Goal: Use online tool/utility: Utilize a website feature to perform a specific function

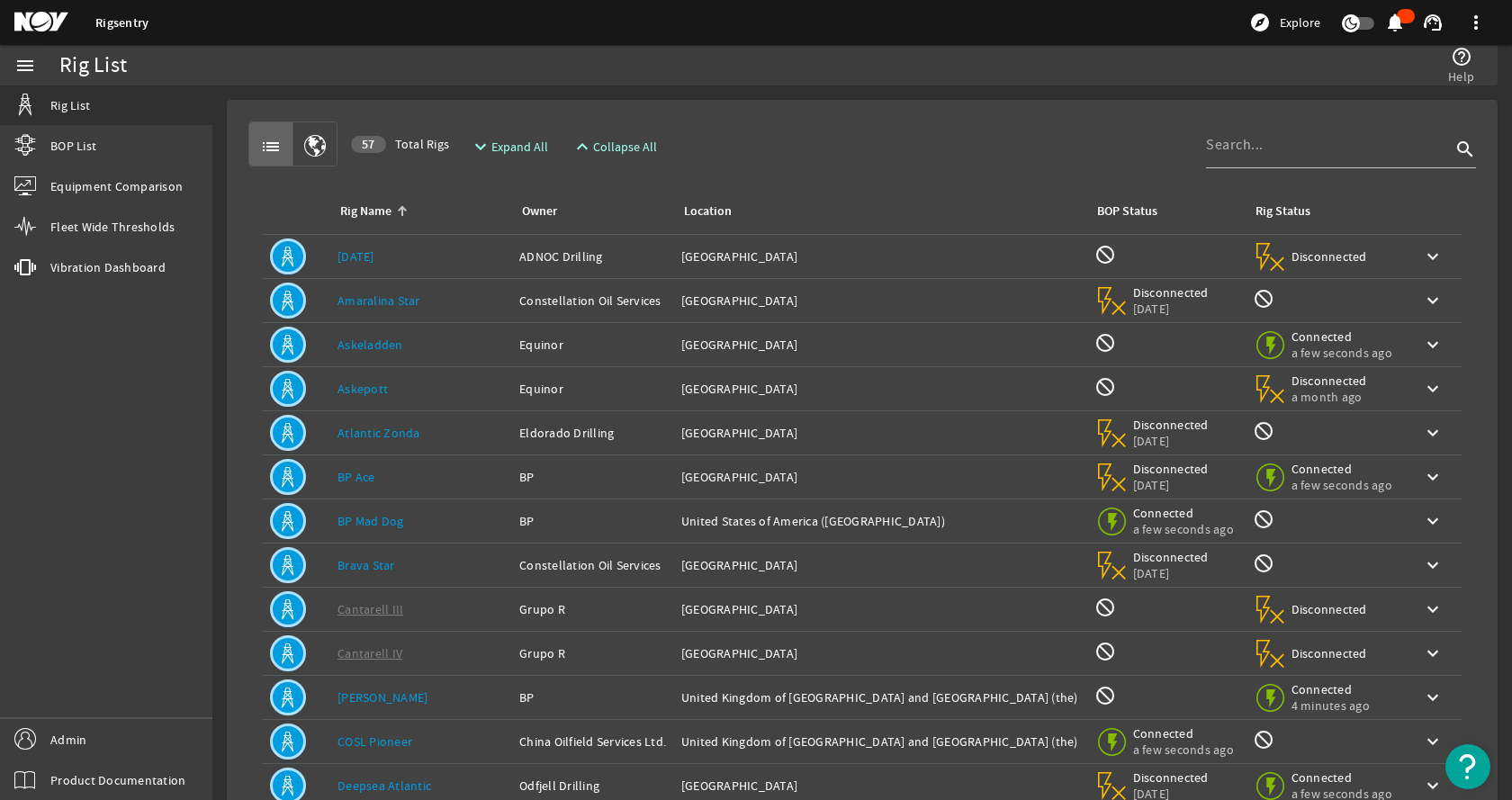
click at [896, 106] on mat-card "list 57 Total Rigs expand_more Expand All expand_less Collapse All search Rig N…" at bounding box center [862, 541] width 1271 height 883
click at [408, 482] on div "Rig Name: BP Ace" at bounding box center [421, 476] width 168 height 18
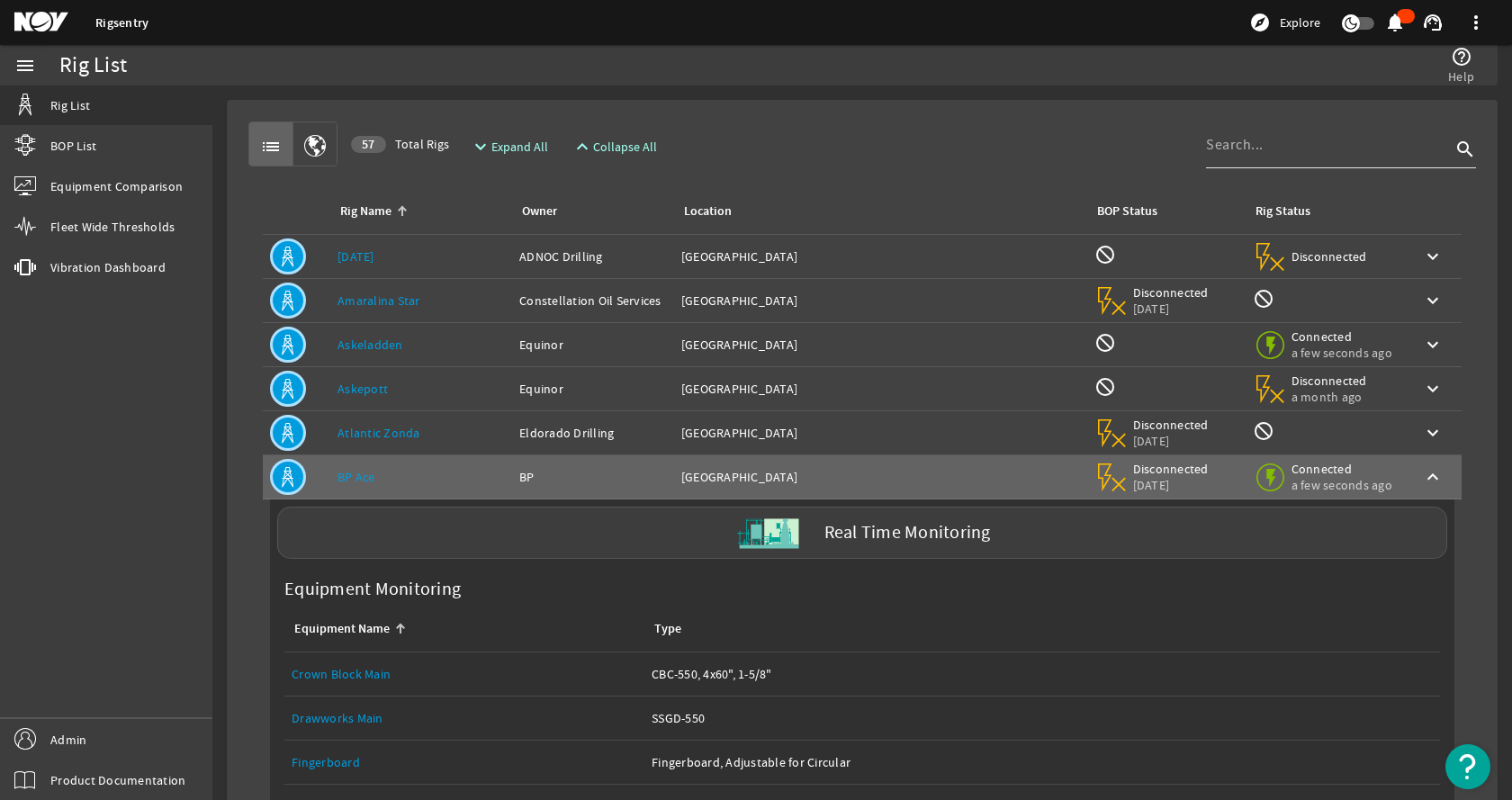
click at [1242, 151] on input at bounding box center [1328, 145] width 245 height 21
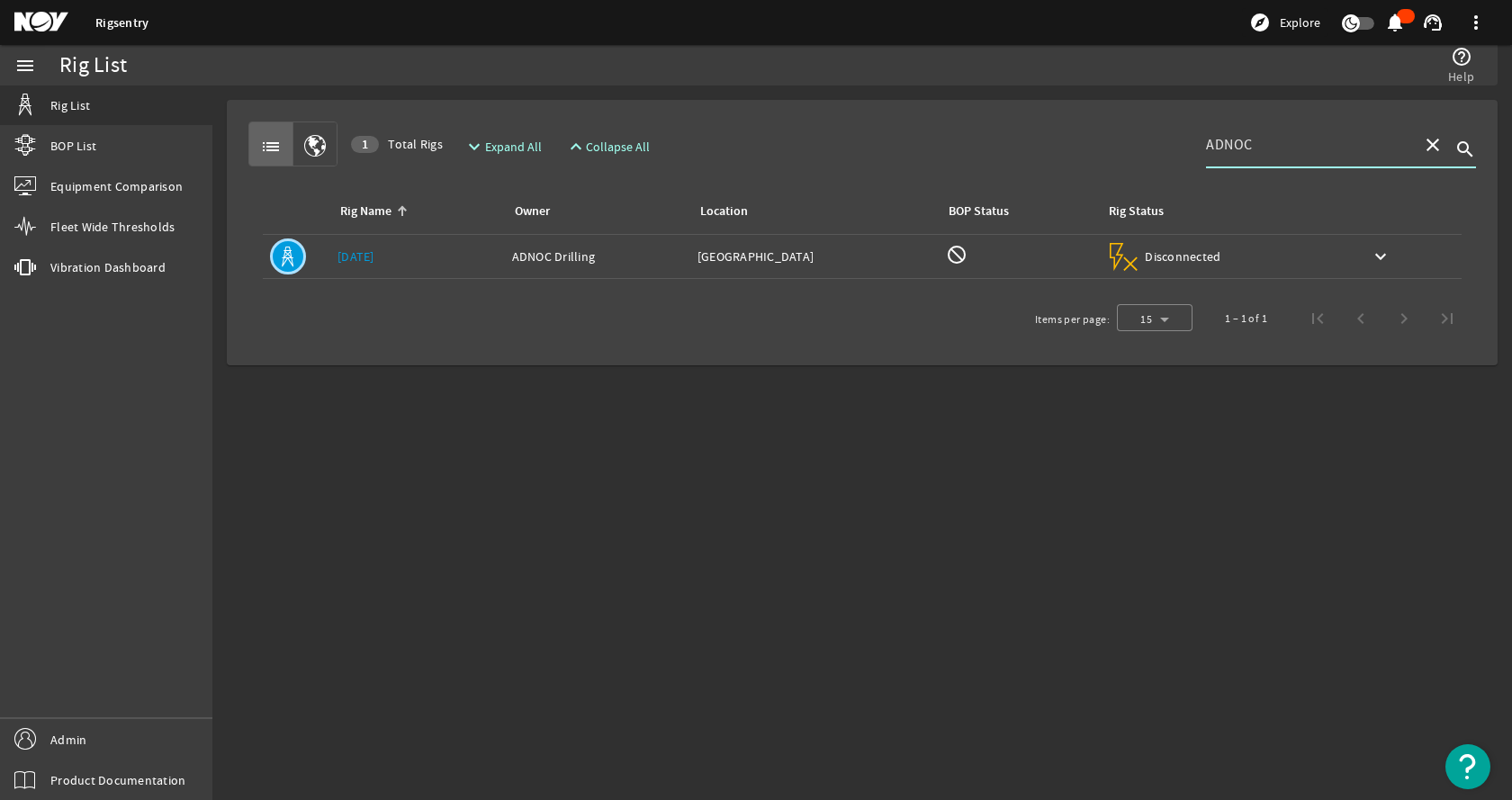
click at [389, 260] on div "Rig Name: [DATE]" at bounding box center [417, 256] width 160 height 18
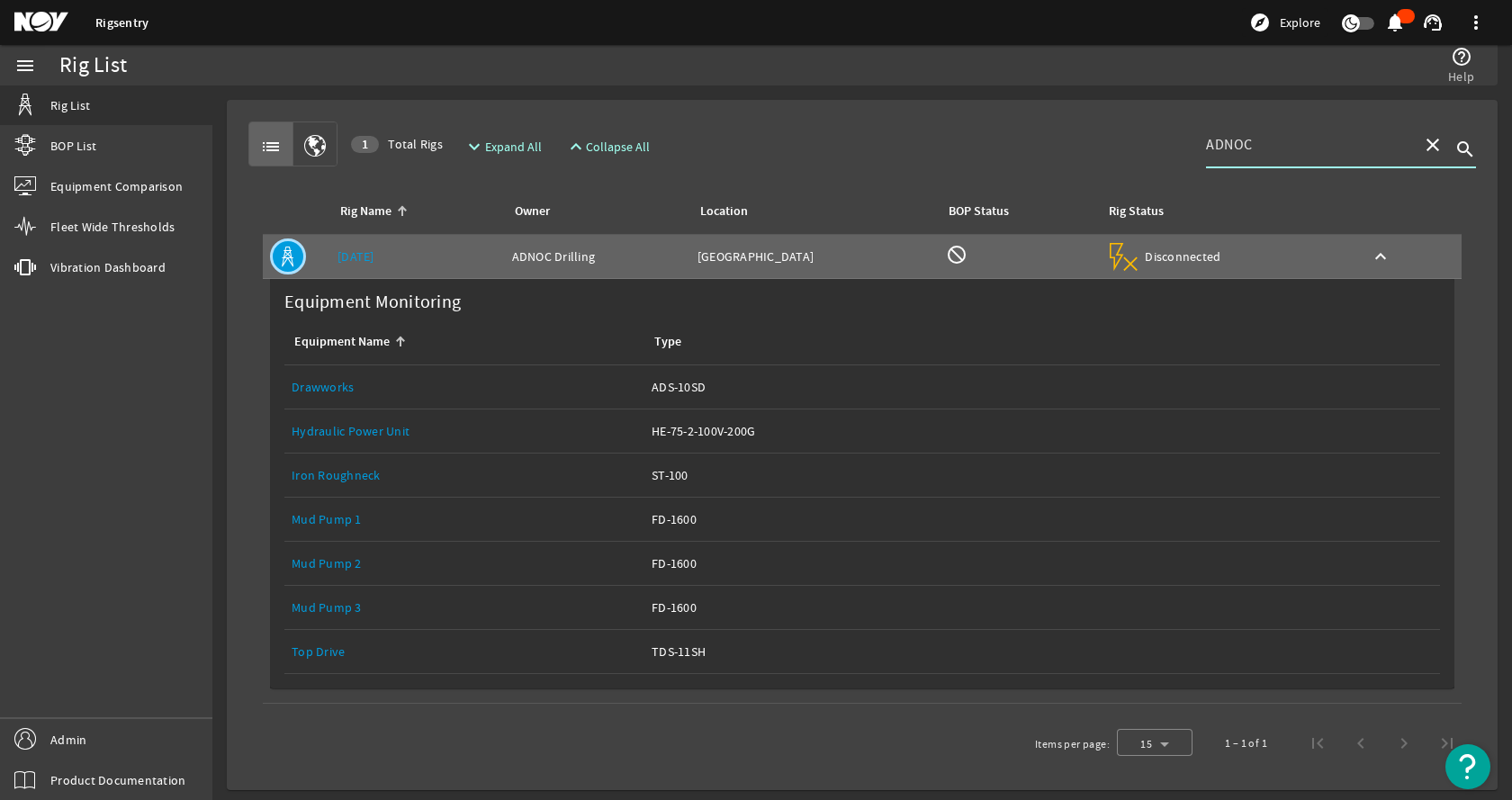
drag, startPoint x: 1288, startPoint y: 146, endPoint x: 1142, endPoint y: 151, distance: 146.1
click at [1142, 151] on div "list 1 Total Rigs expand_more Expand All expand_less Collapse All ADNOC close s…" at bounding box center [862, 144] width 1228 height 45
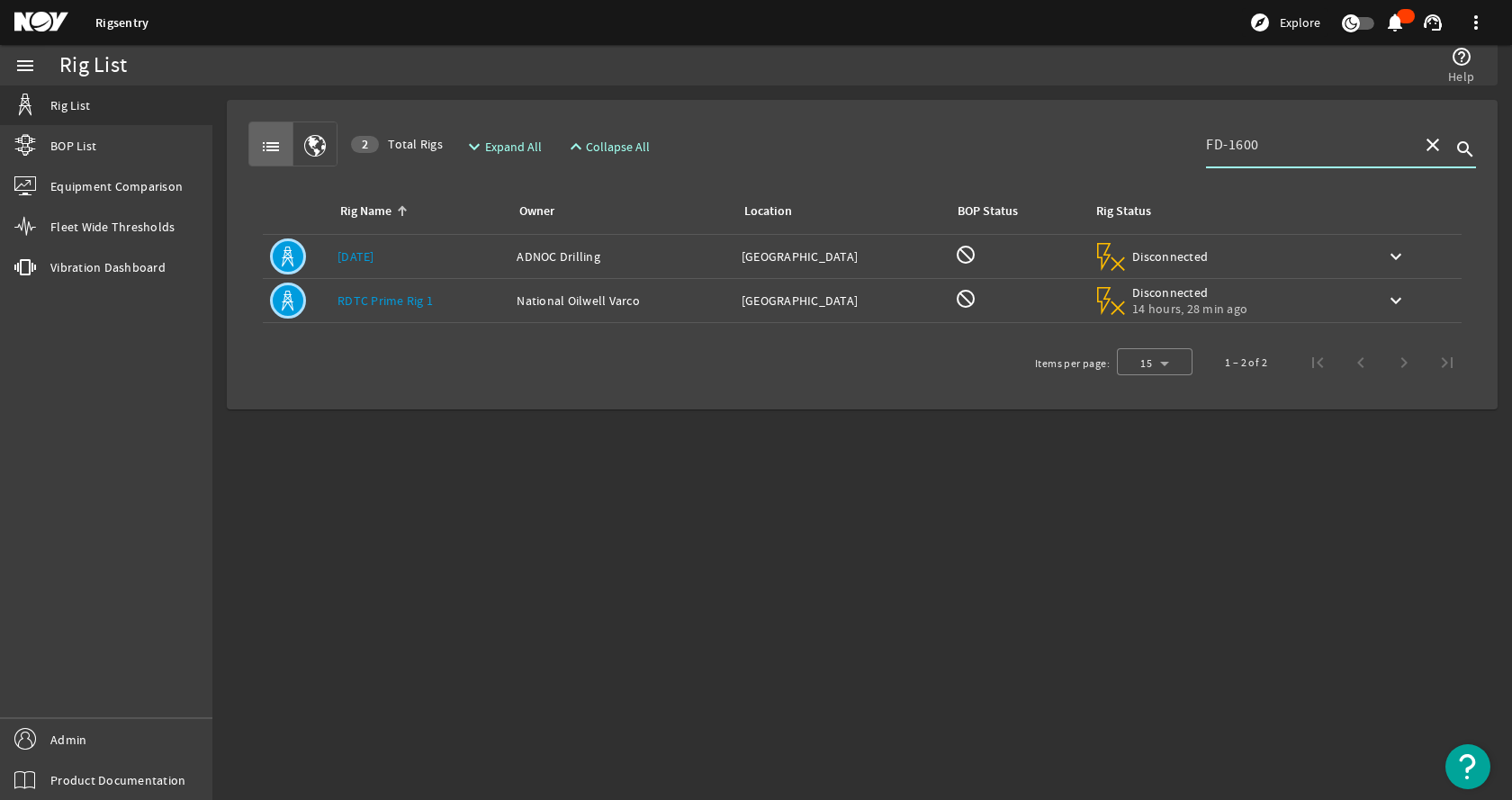
type input "FD-1600"
click at [510, 306] on td "Owner: National Oilwell Varco" at bounding box center [622, 301] width 224 height 44
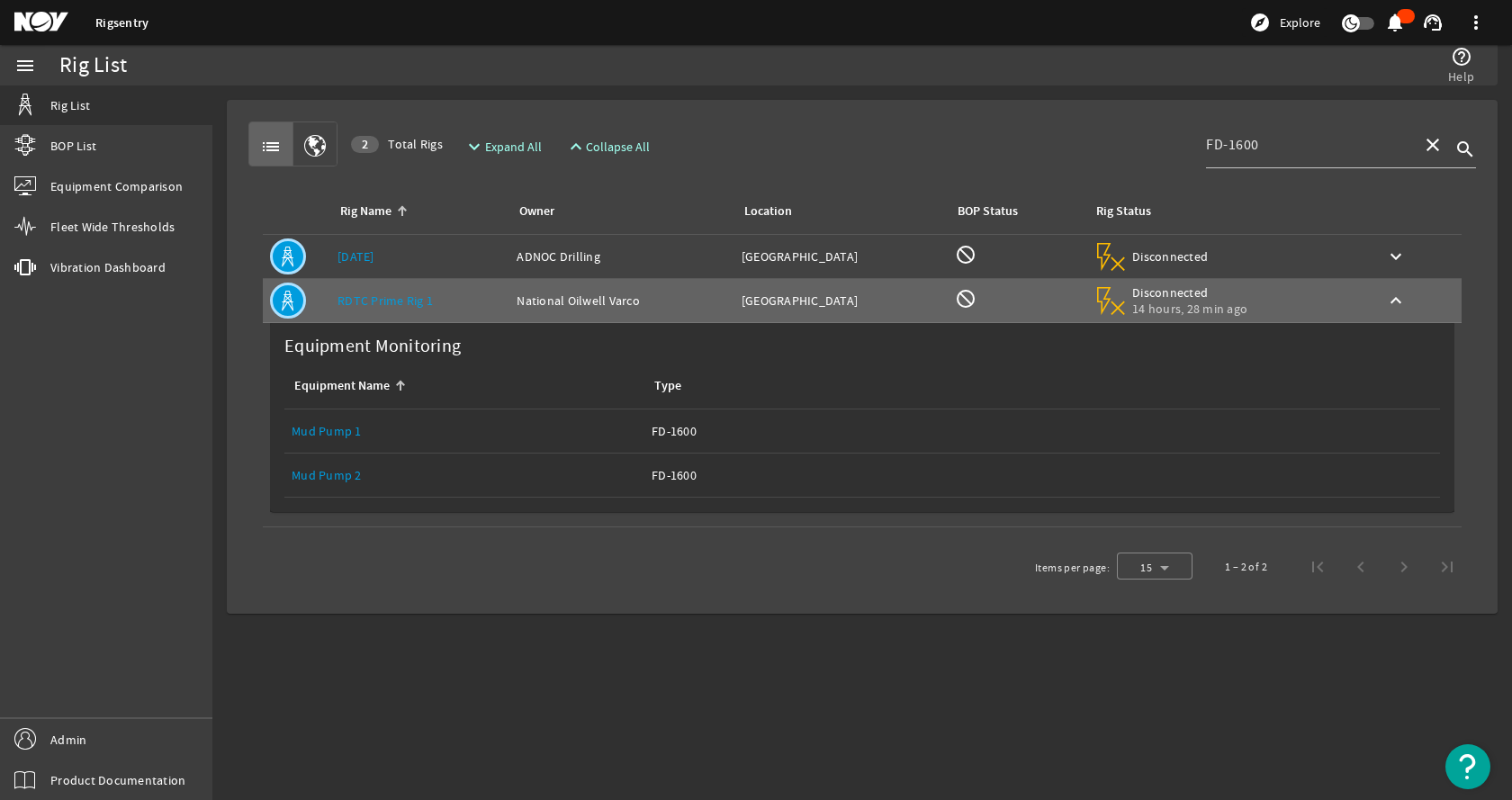
click at [460, 441] on link "Equipment Name: Mud Pump 1" at bounding box center [464, 431] width 346 height 44
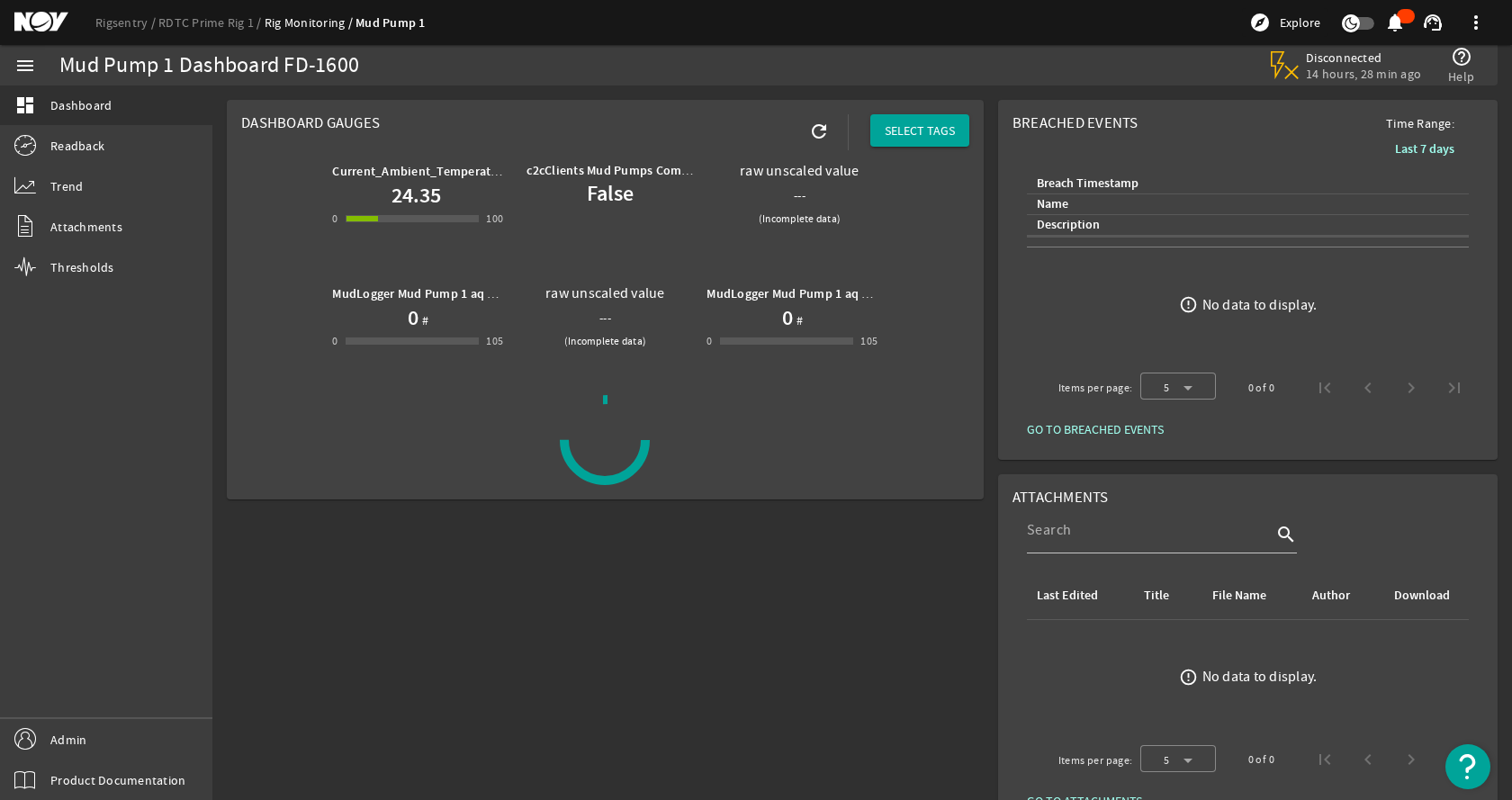
click at [585, 103] on mat-card "Dashboard Gauges refresh SELECT TAGS Current_Ambient_Temperature 24.35 0 -1 100…" at bounding box center [605, 299] width 757 height 400
click at [87, 193] on link "Trend" at bounding box center [106, 186] width 212 height 40
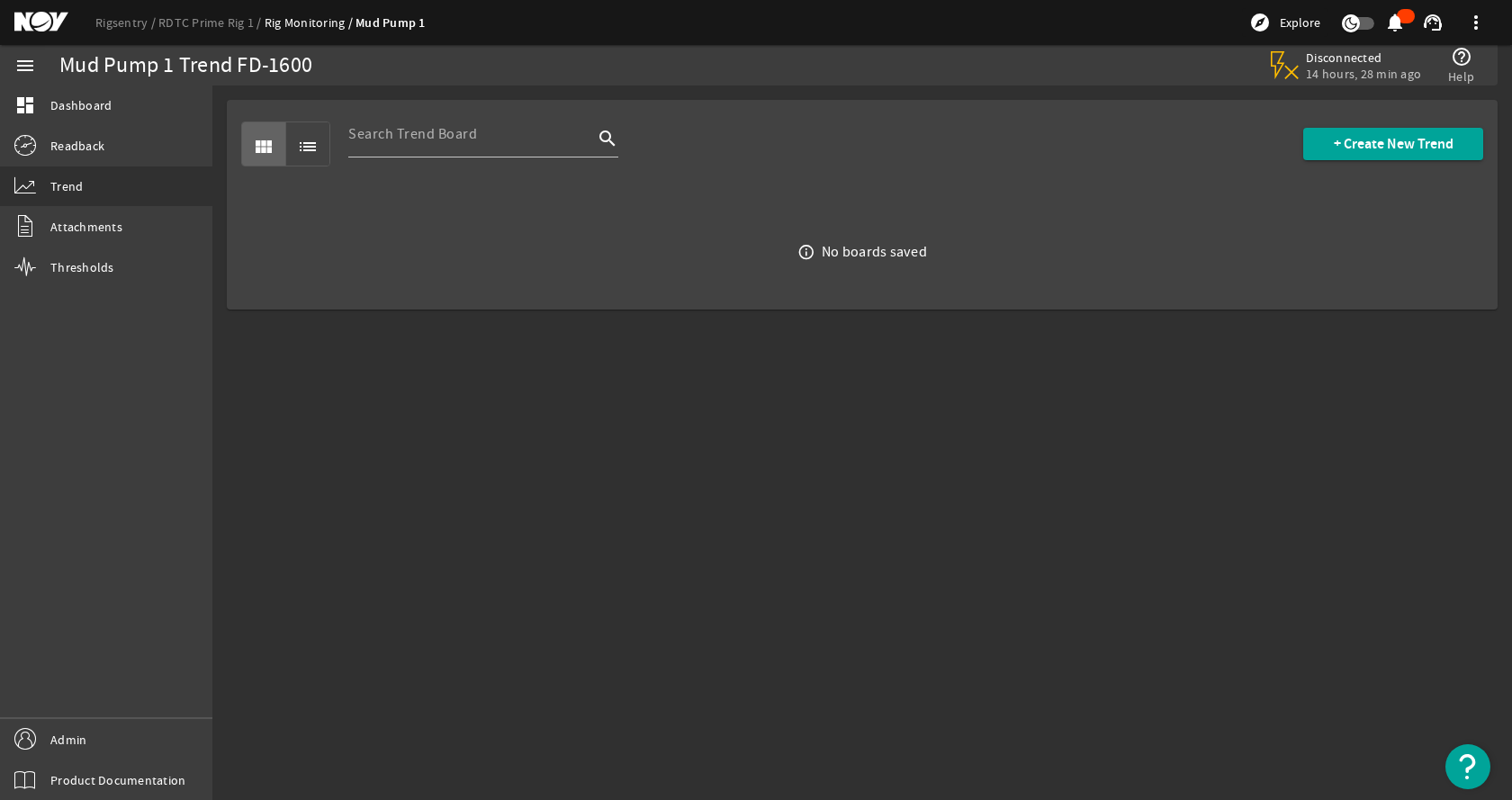
click at [1020, 109] on div "view_module list search + Create New Trend" at bounding box center [862, 144] width 1242 height 88
click at [1398, 142] on span "+ Create New Trend" at bounding box center [1393, 144] width 120 height 18
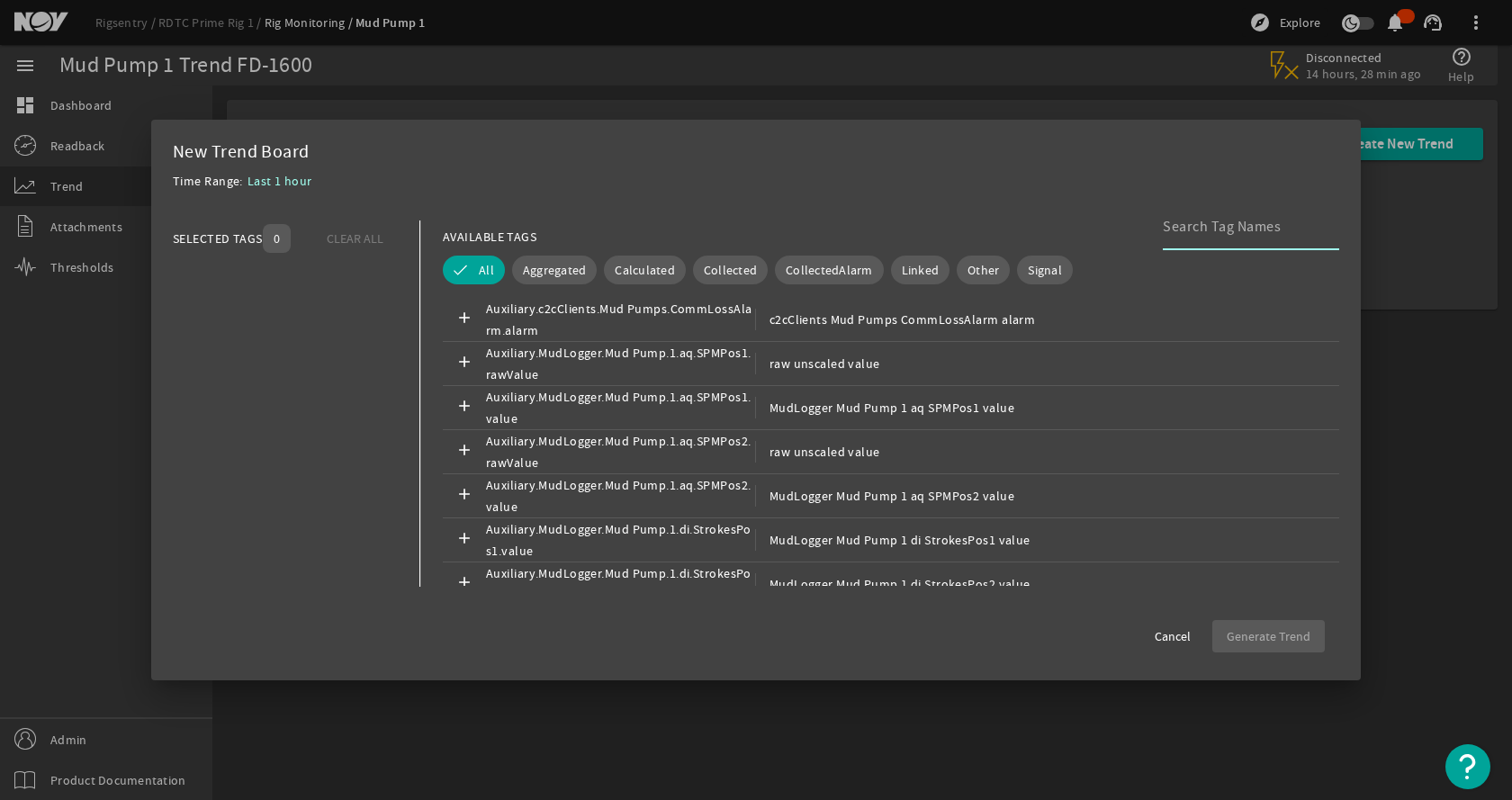
click at [1199, 232] on input at bounding box center [1244, 226] width 162 height 21
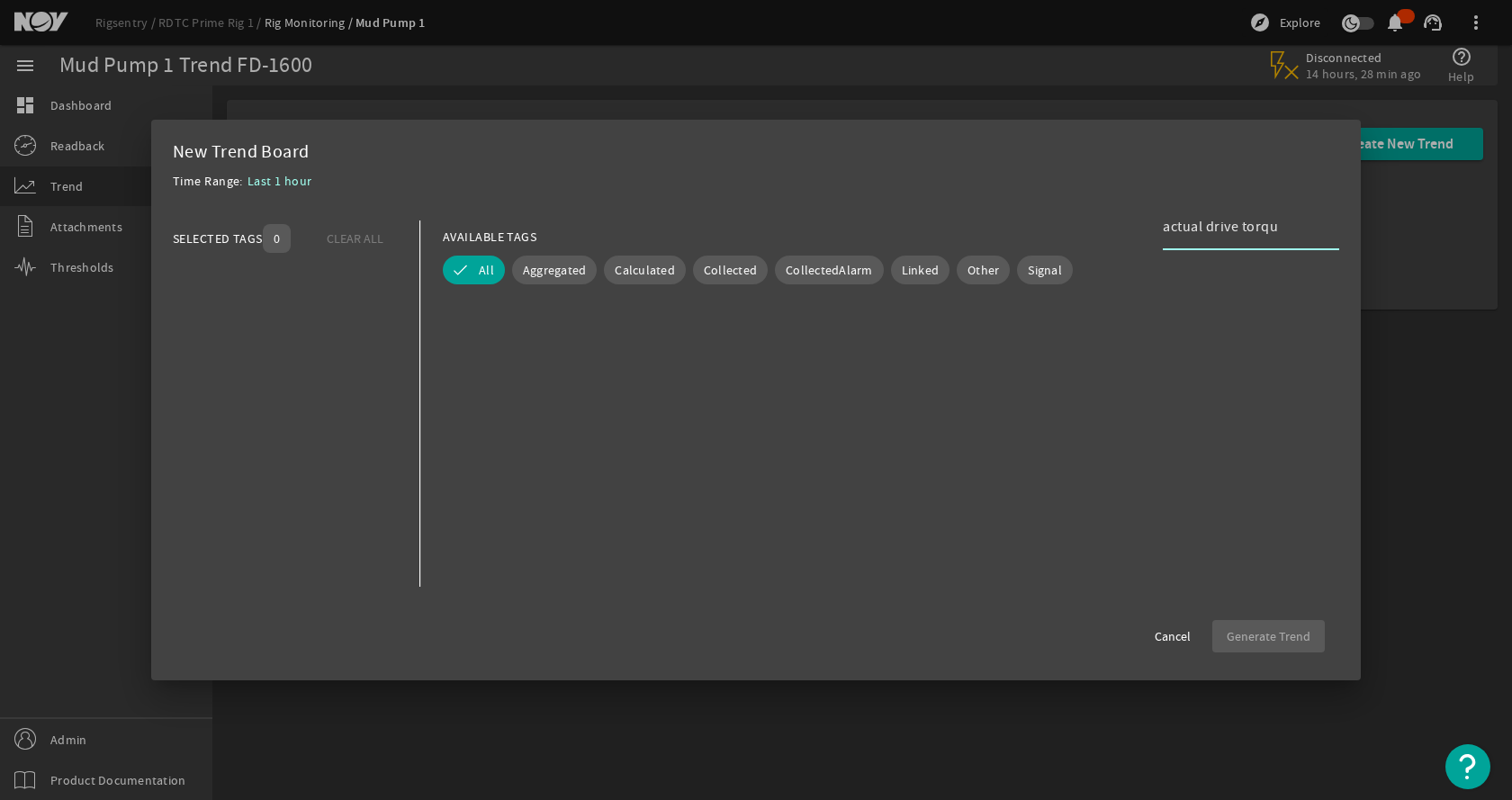
type input "actual drive torque"
drag, startPoint x: 1305, startPoint y: 228, endPoint x: 1112, endPoint y: 228, distance: 193.0
click at [1112, 228] on div "AVAILABLE TAGS actual drive torque" at bounding box center [891, 236] width 896 height 32
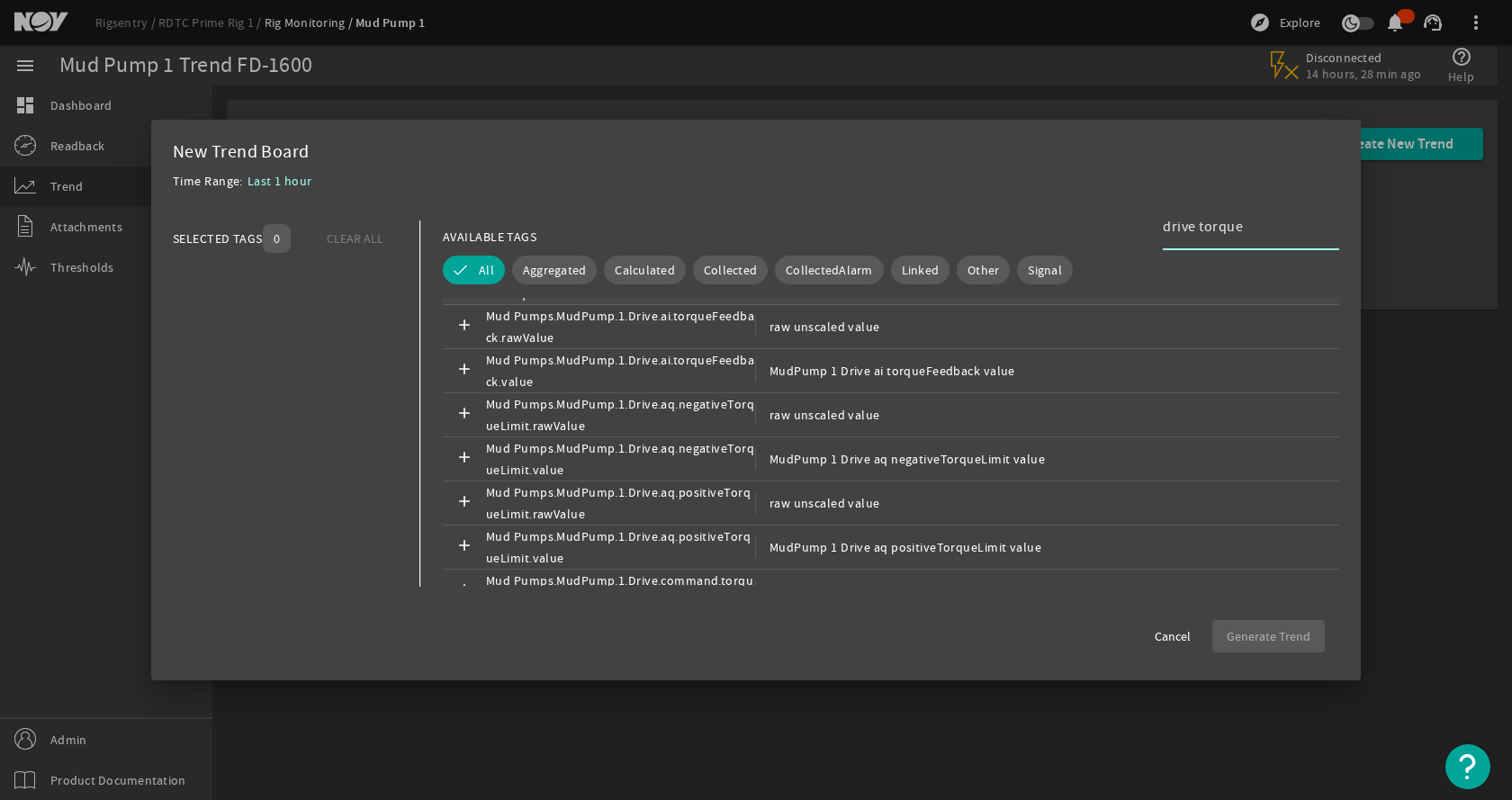
scroll to position [451, 0]
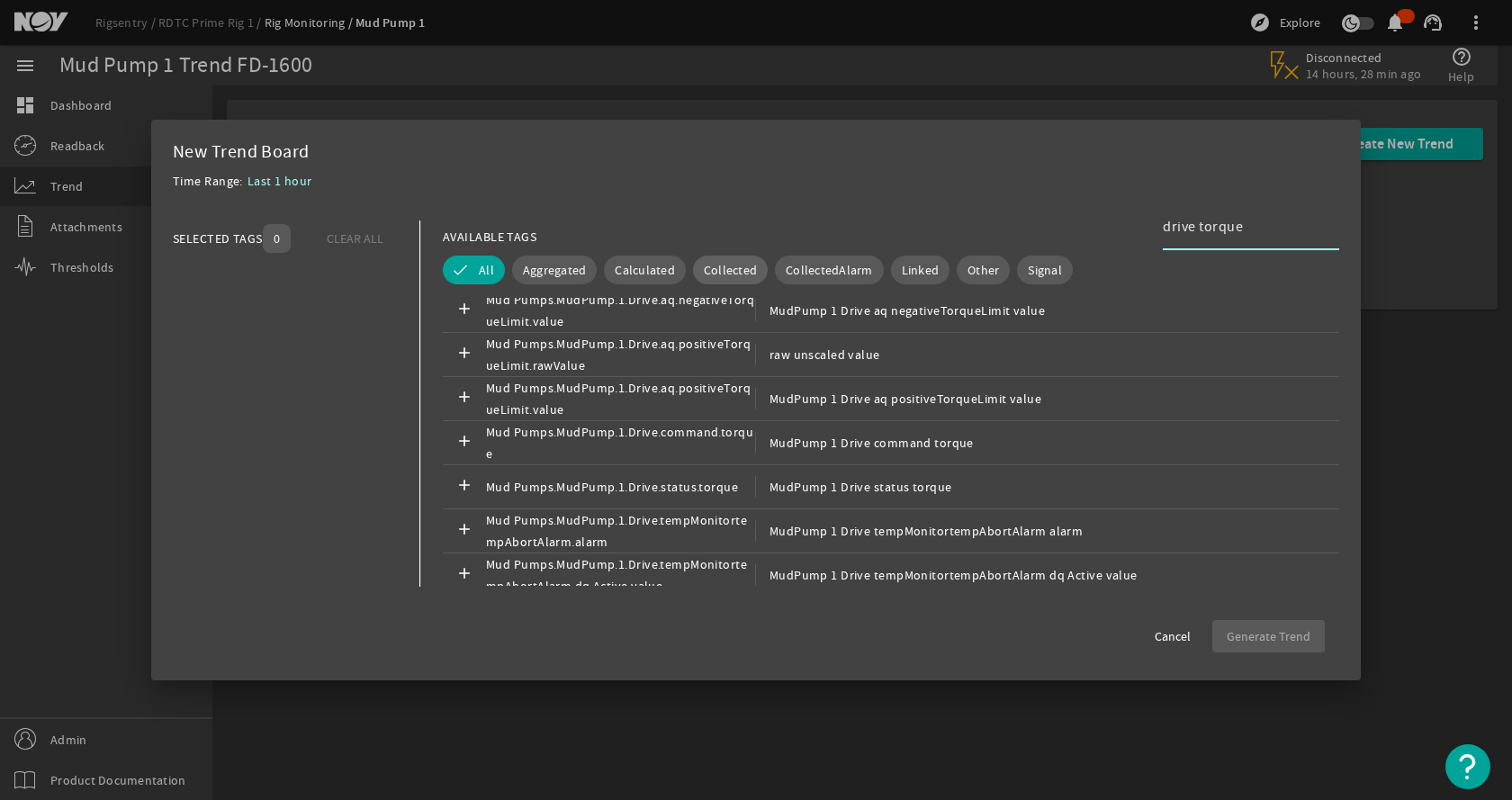
type input "drive torque"
click at [736, 270] on span "Collected" at bounding box center [730, 270] width 53 height 18
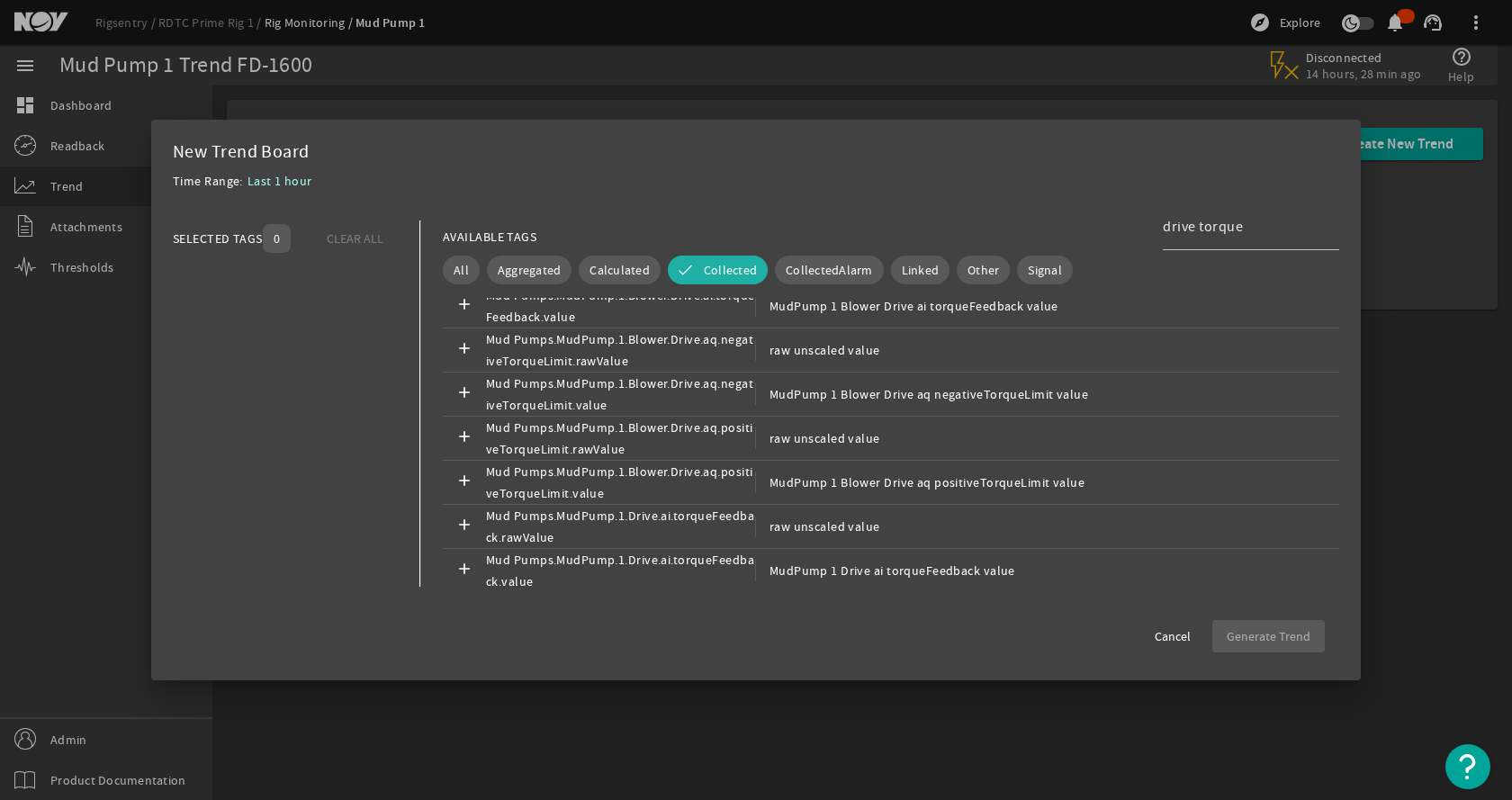
scroll to position [0, 0]
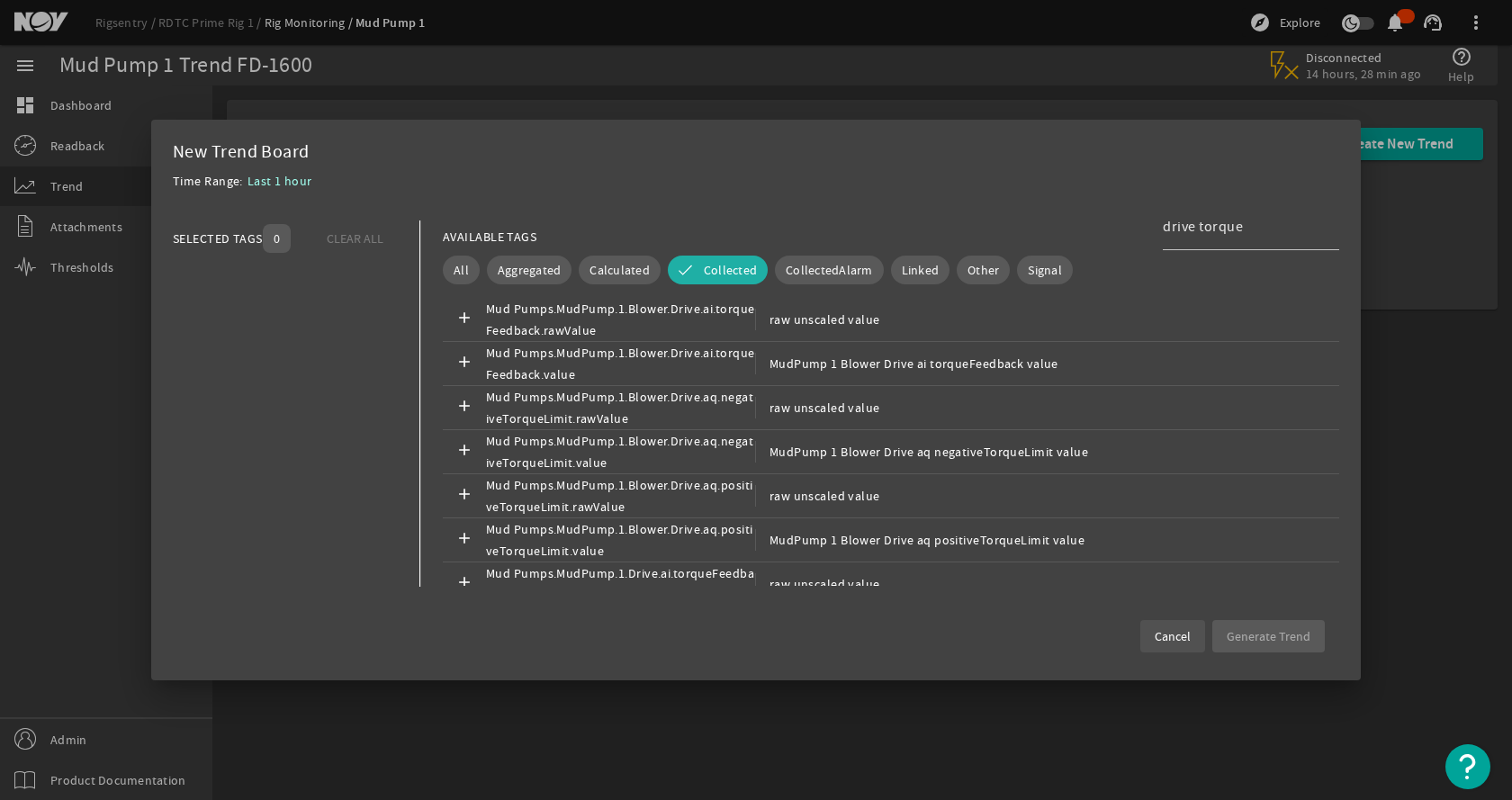
click at [1191, 635] on span "Cancel" at bounding box center [1173, 636] width 36 height 18
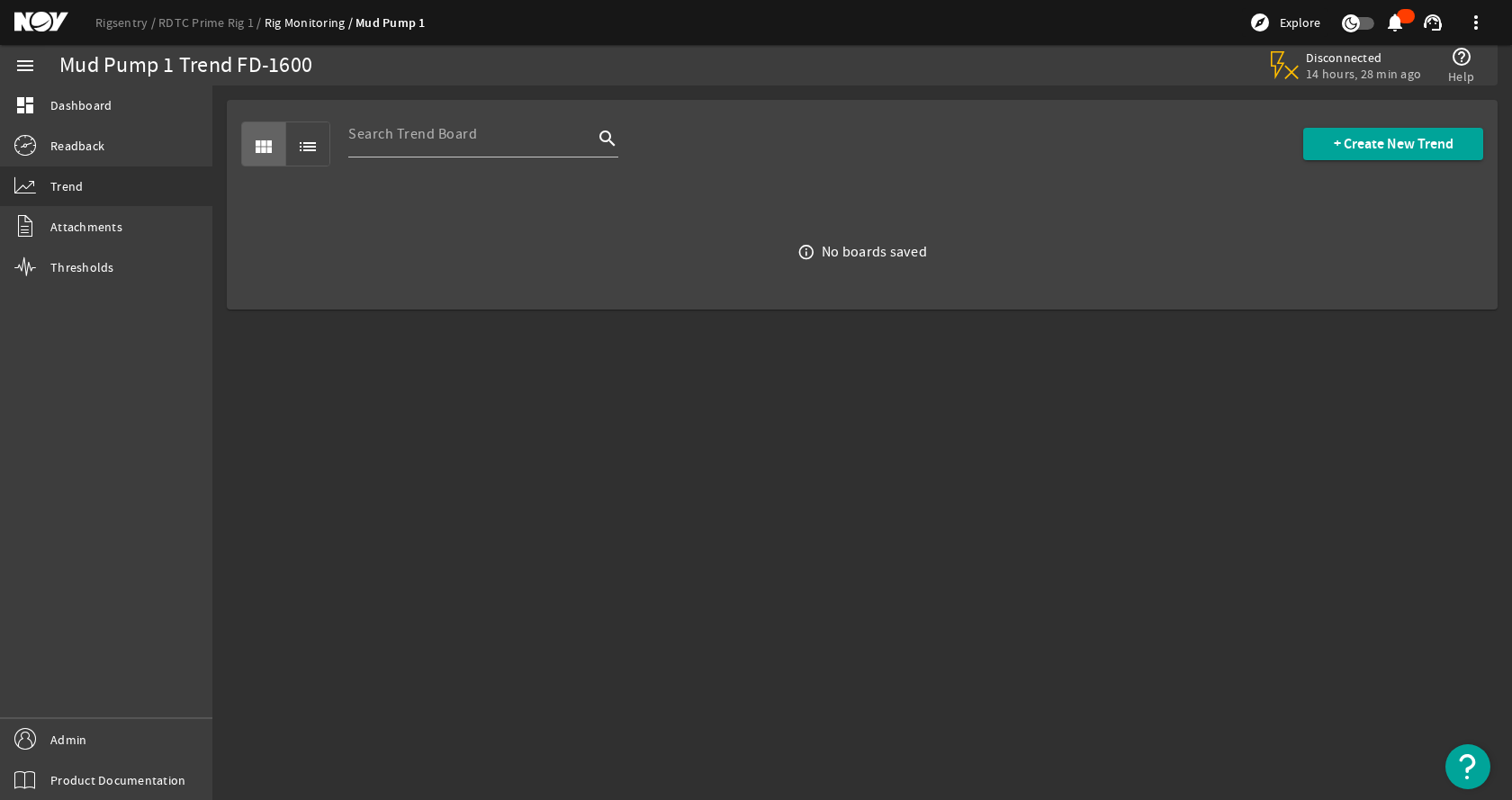
click at [870, 585] on mat-sidenav-content "Mud Pump 1 Trend FD-1600 Disconnected 14 hours, 28 min ago help_outline Help vi…" at bounding box center [862, 442] width 1300 height 715
click at [87, 20] on mat-icon at bounding box center [55, 22] width 81 height 21
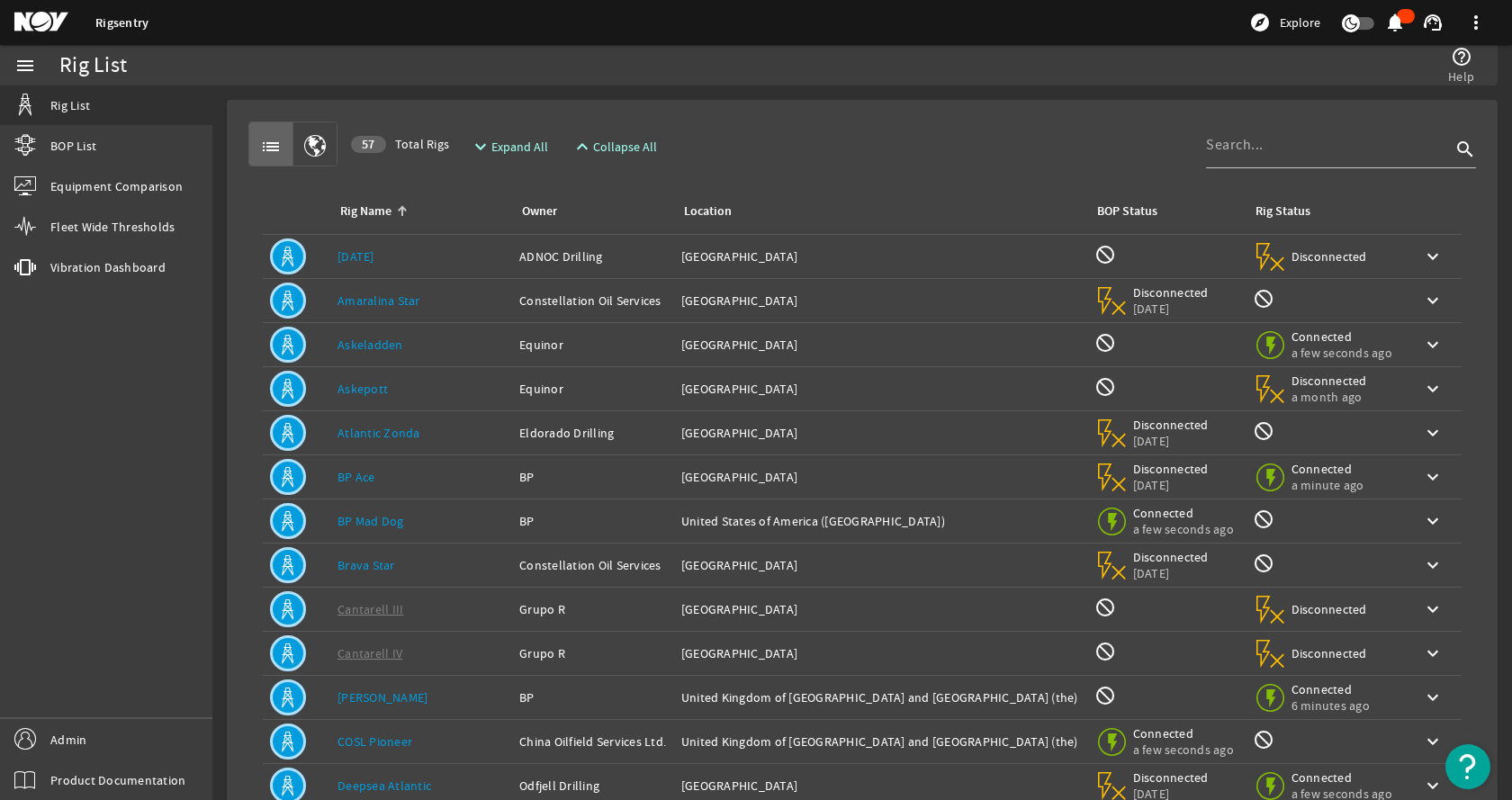
click at [374, 478] on link "BP Ace" at bounding box center [356, 476] width 38 height 16
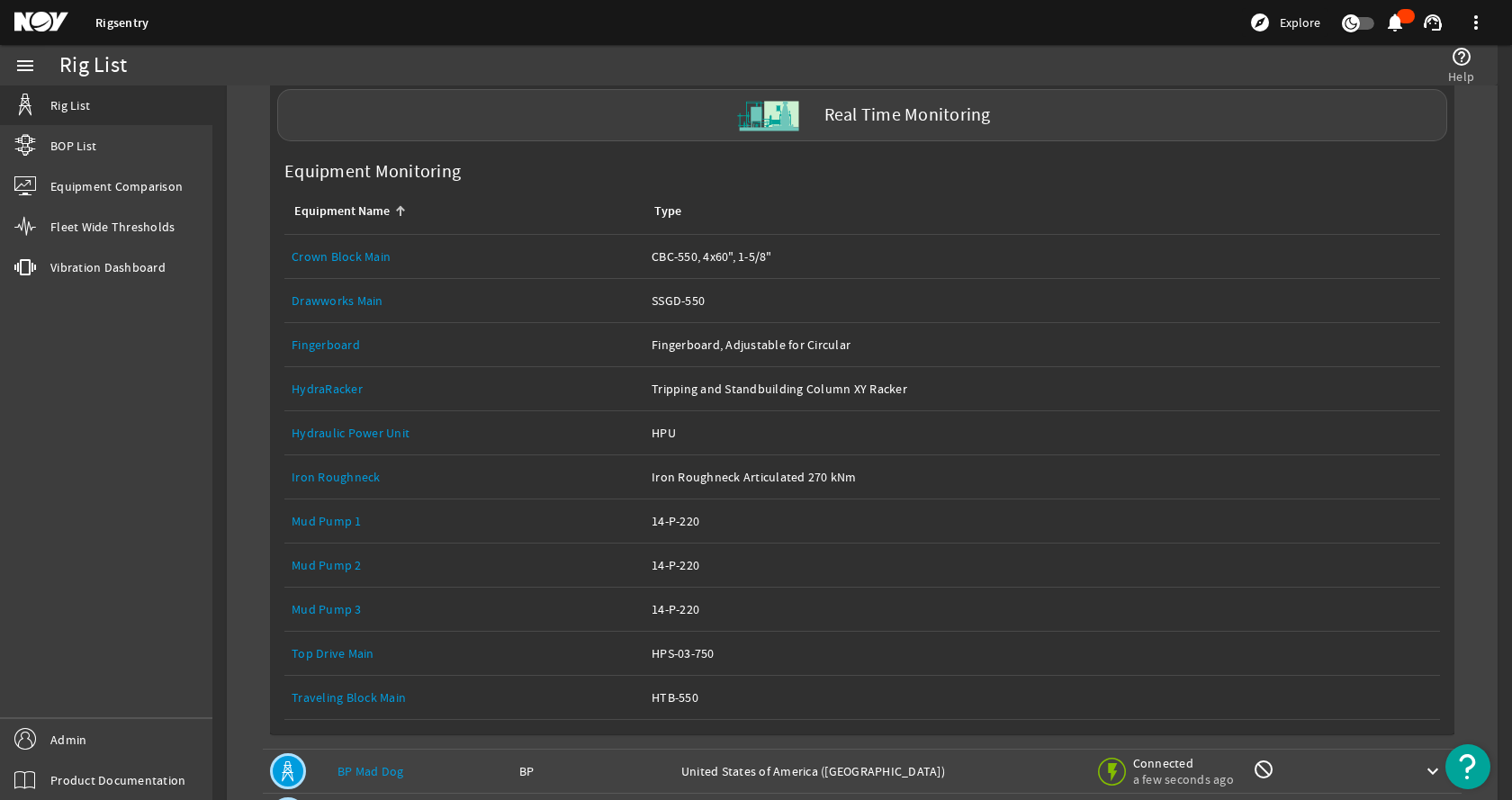
scroll to position [540, 0]
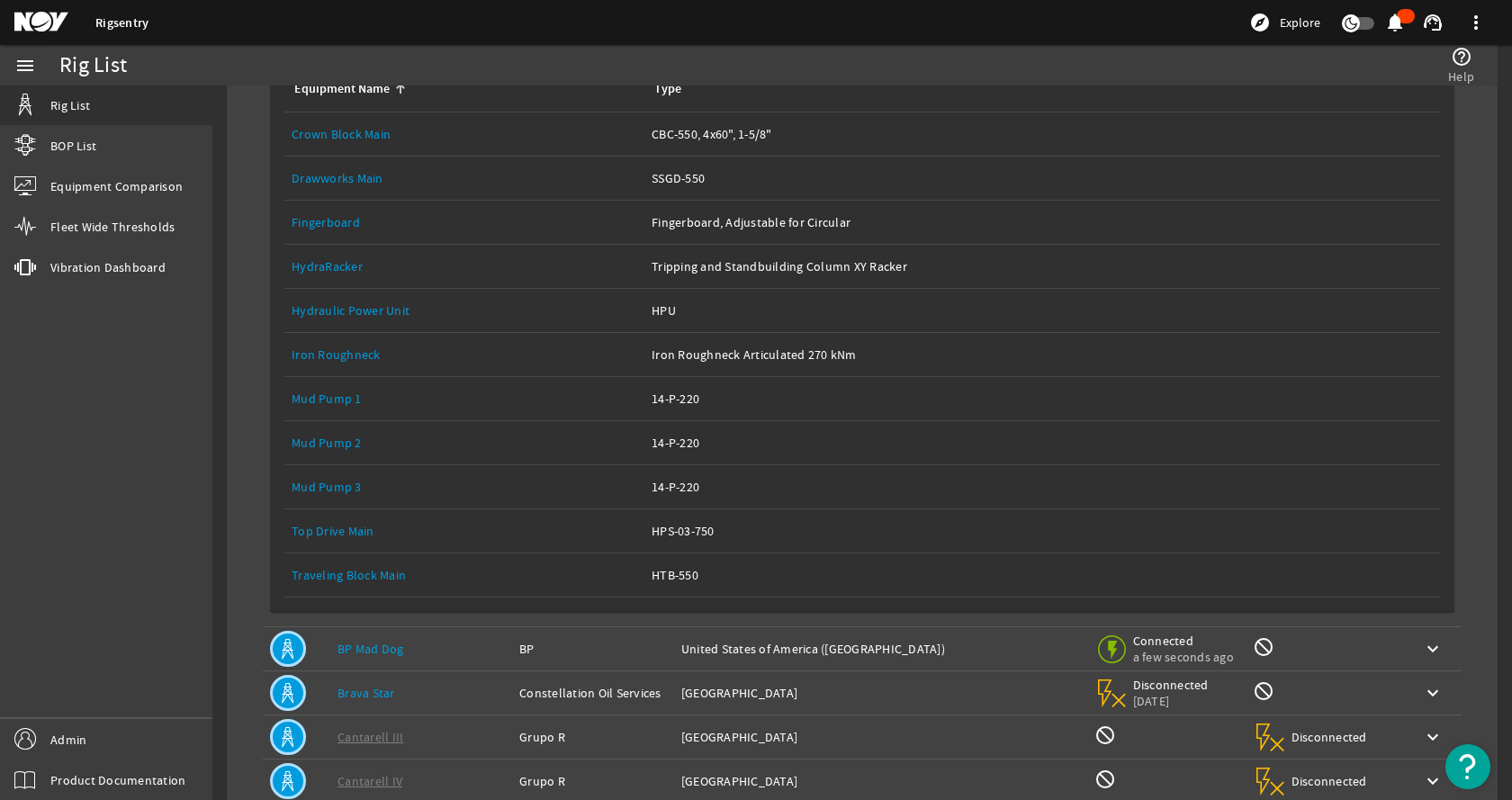
click at [341, 389] on link "Equipment Name: Mud Pump 1" at bounding box center [464, 399] width 346 height 44
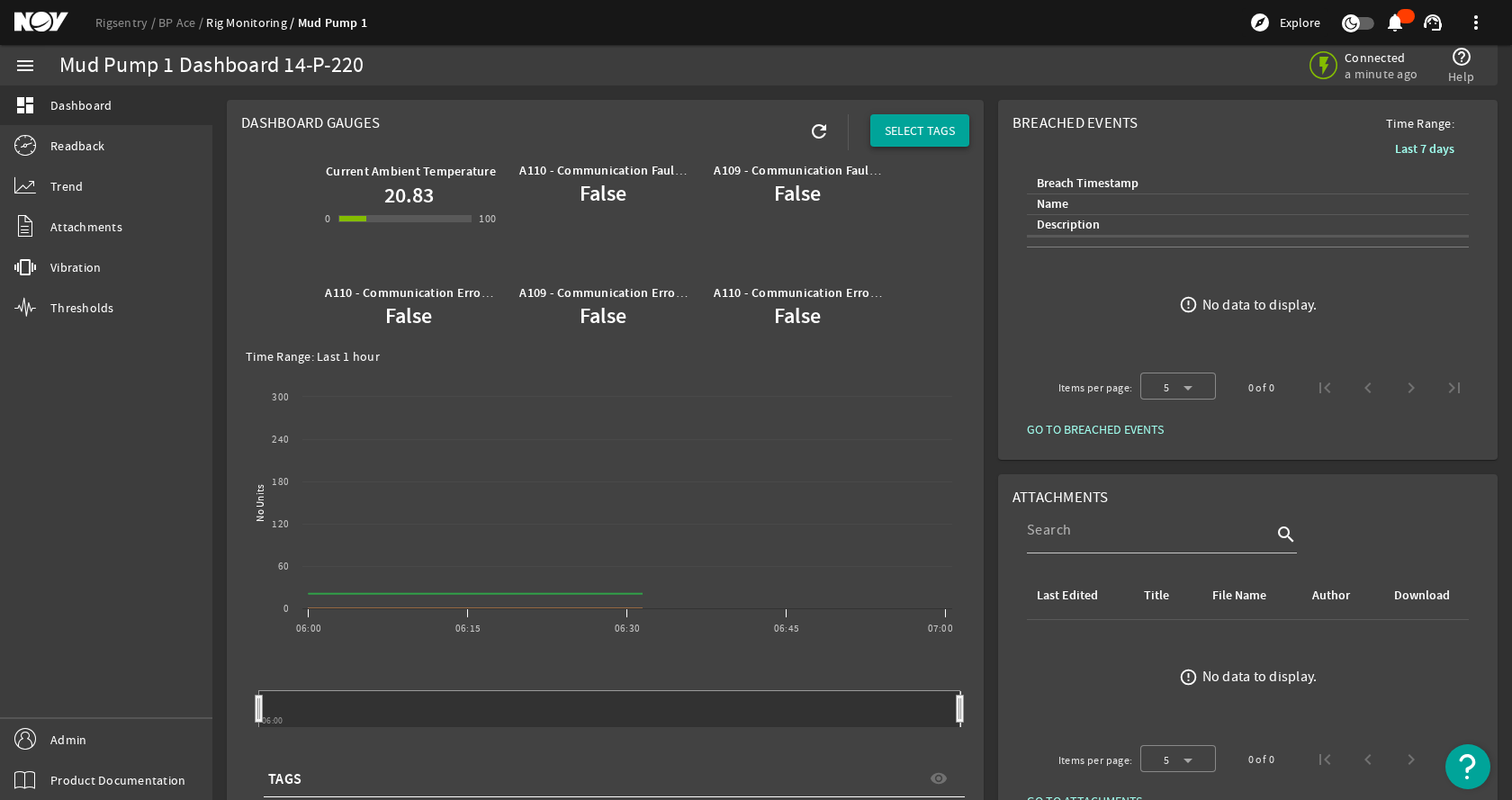
click at [916, 133] on span "SELECT TAGS" at bounding box center [921, 130] width 70 height 18
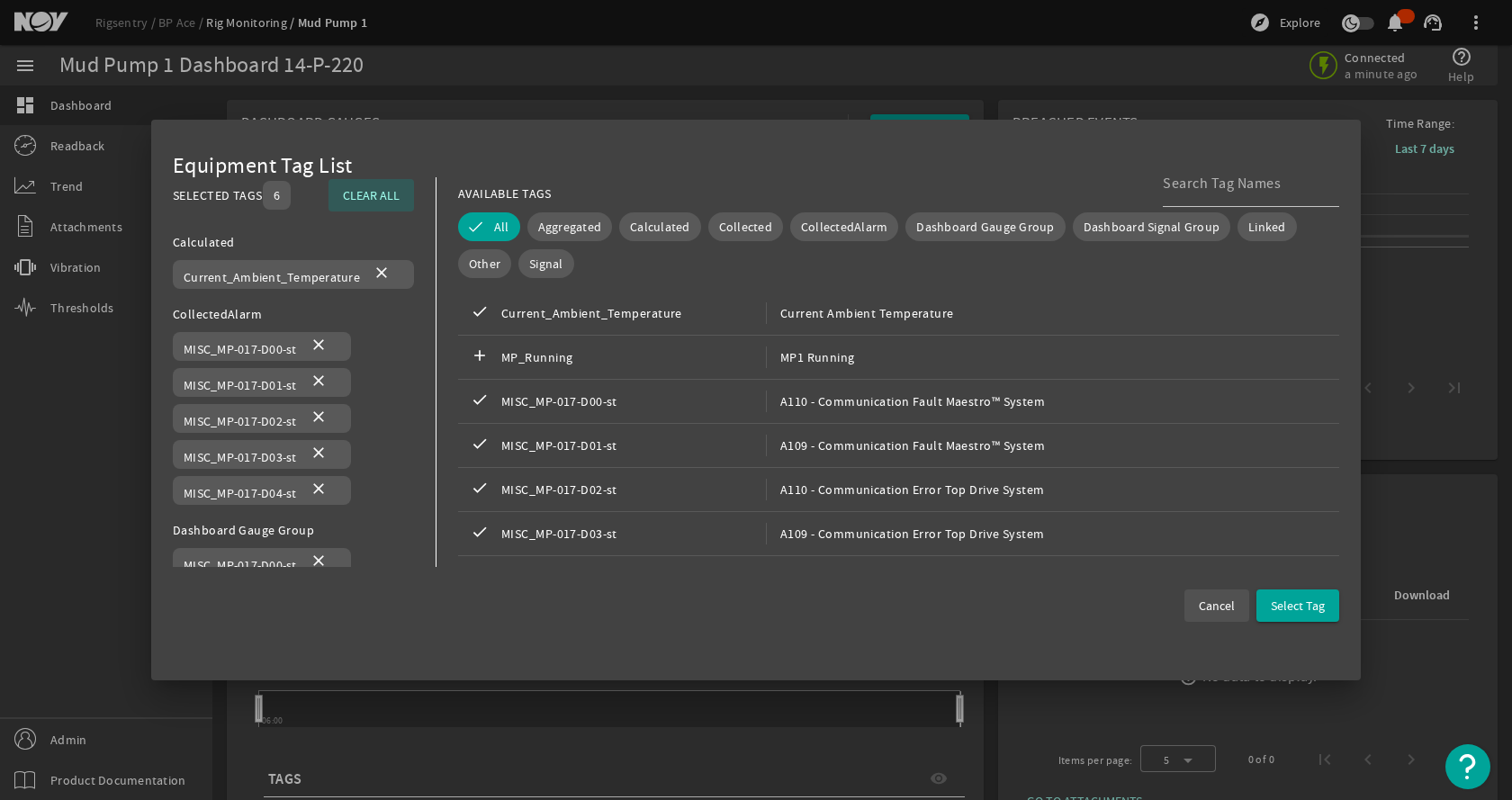
click at [1188, 607] on span at bounding box center [1217, 605] width 65 height 44
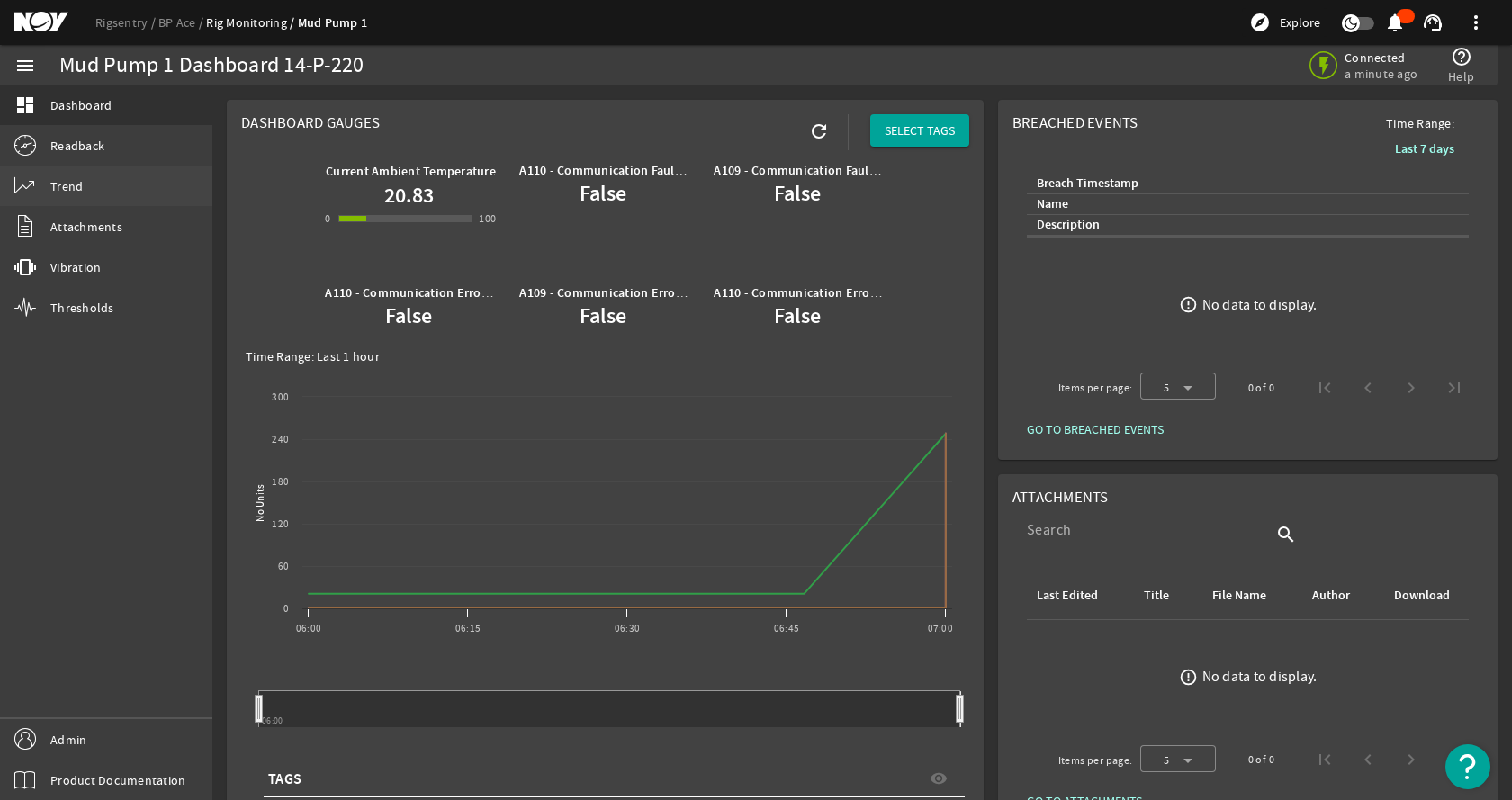
click at [126, 178] on link "Trend" at bounding box center [106, 186] width 212 height 40
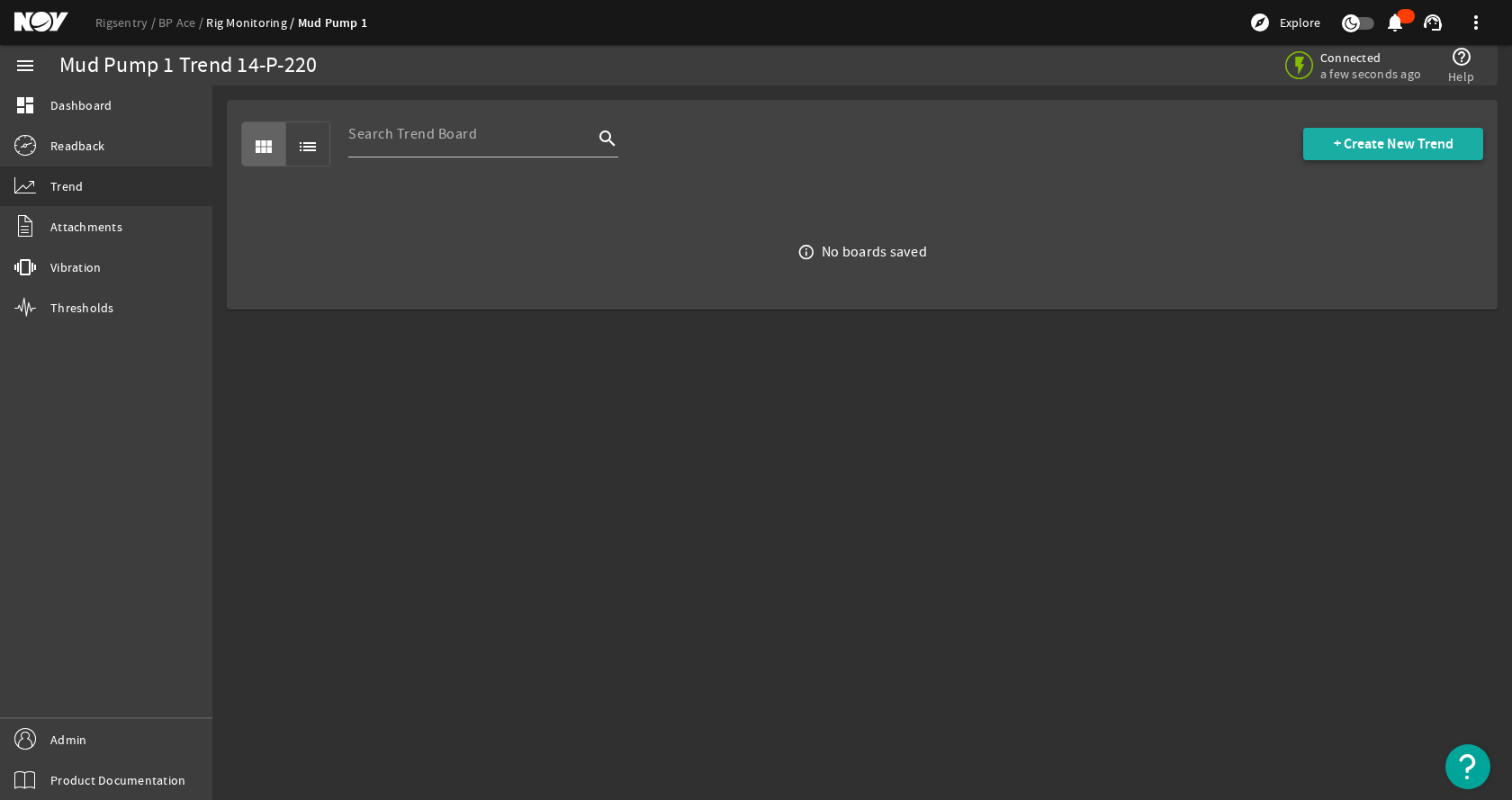
click at [1384, 133] on span at bounding box center [1393, 144] width 180 height 44
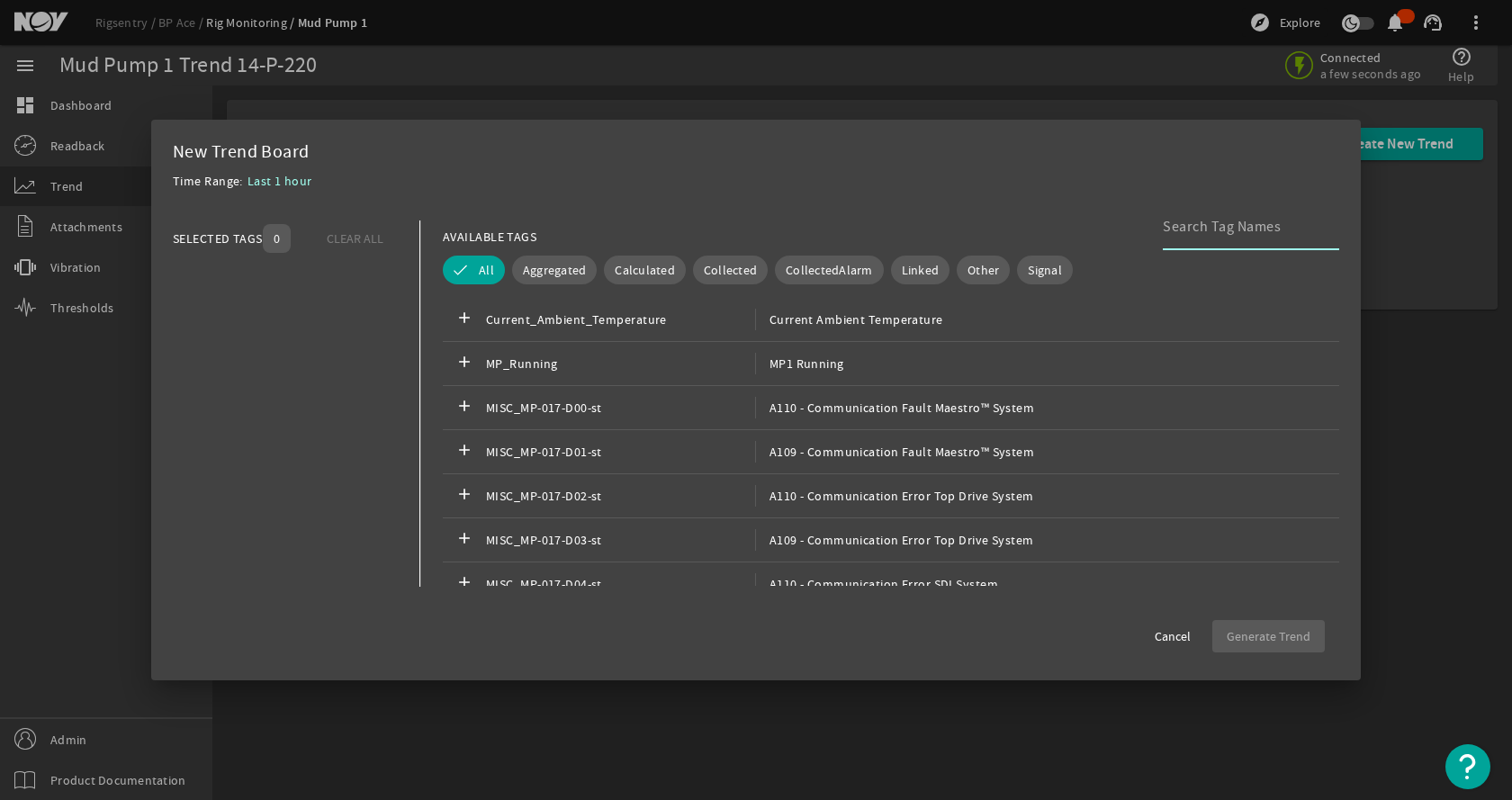
click at [1197, 224] on input at bounding box center [1244, 226] width 162 height 21
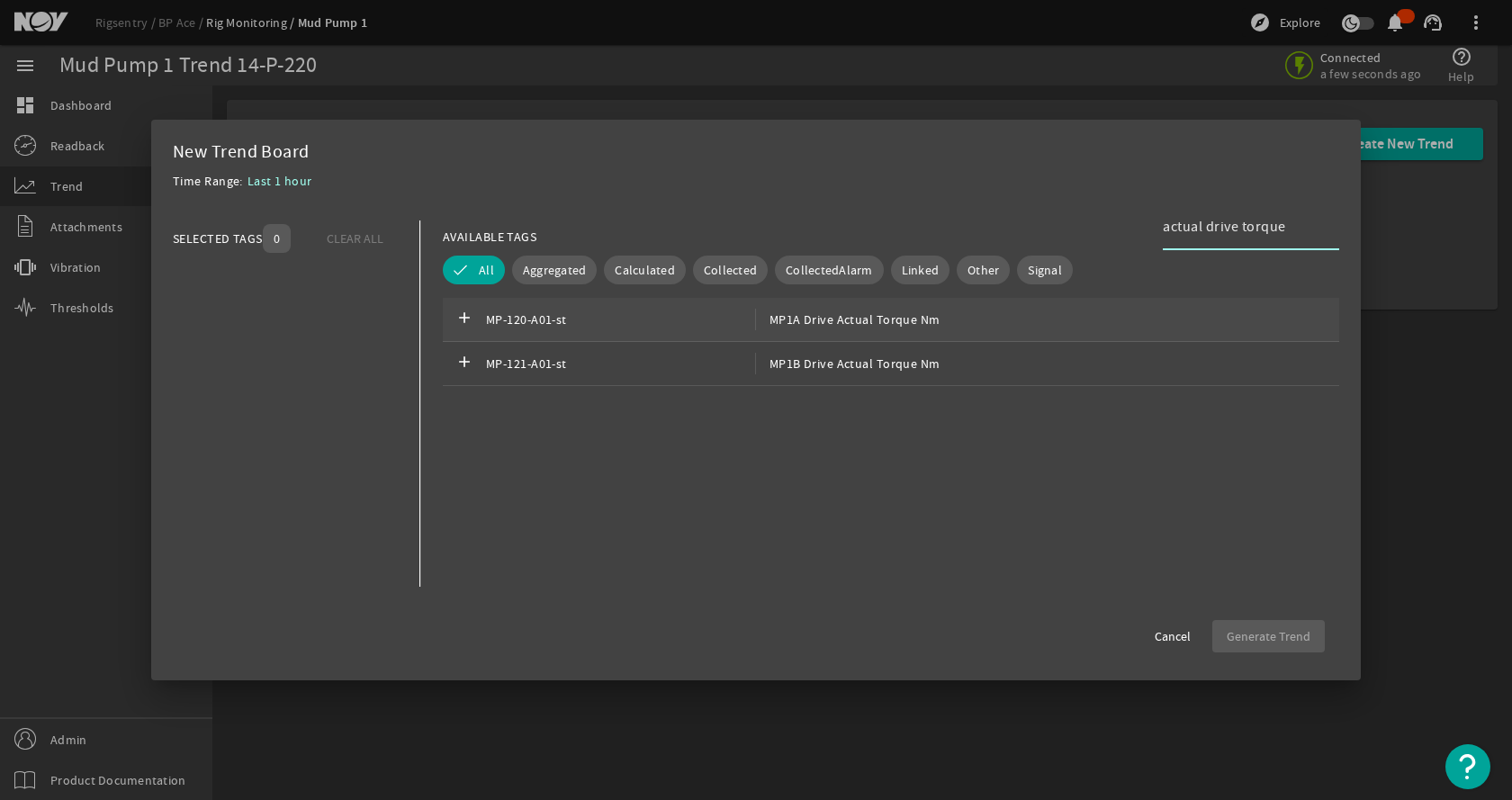
type input "actual drive torque"
click at [660, 312] on span "MP-120-A01-st" at bounding box center [620, 319] width 269 height 21
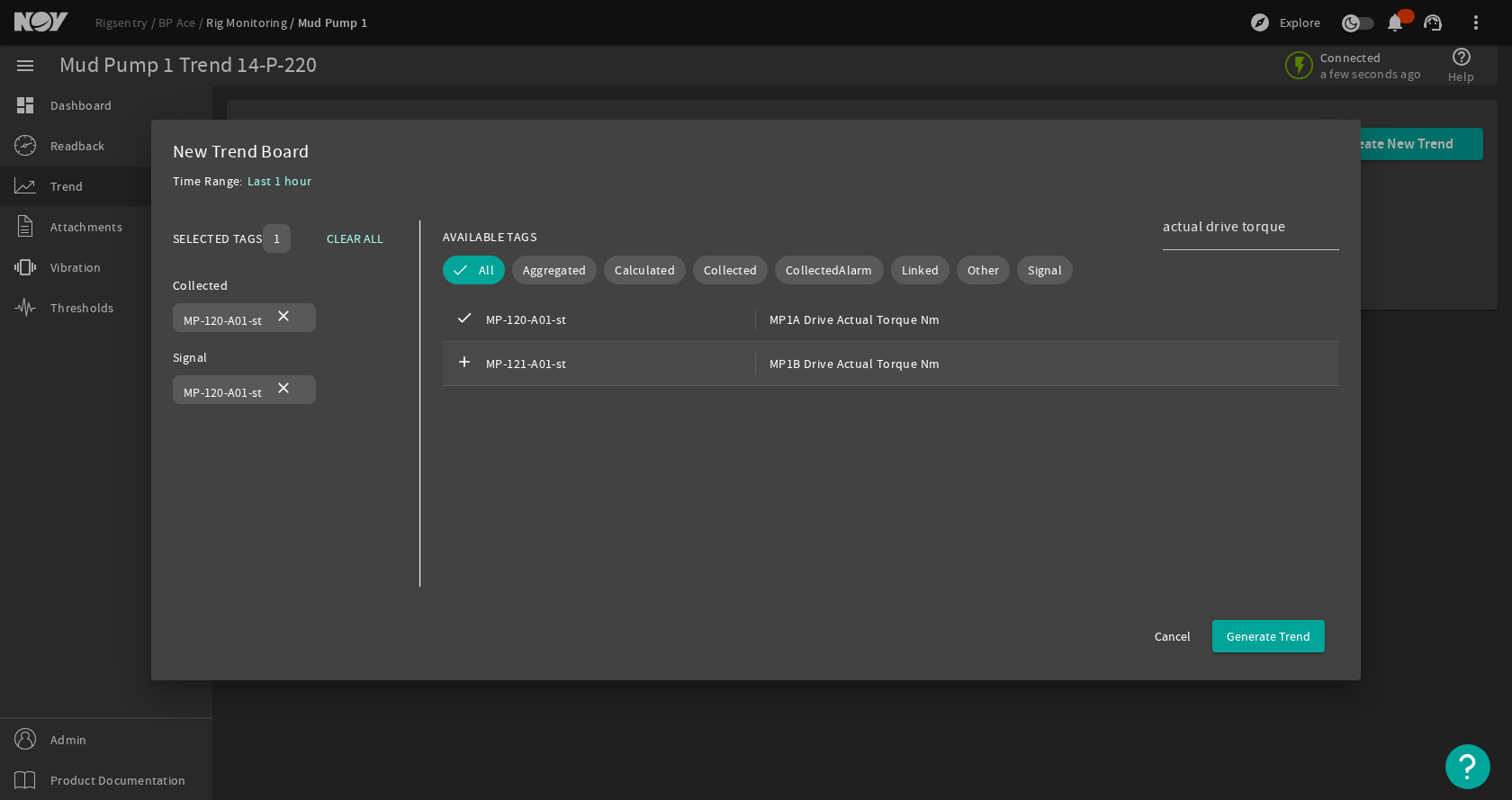
click at [643, 354] on span "MP-121-A01-st" at bounding box center [620, 363] width 269 height 21
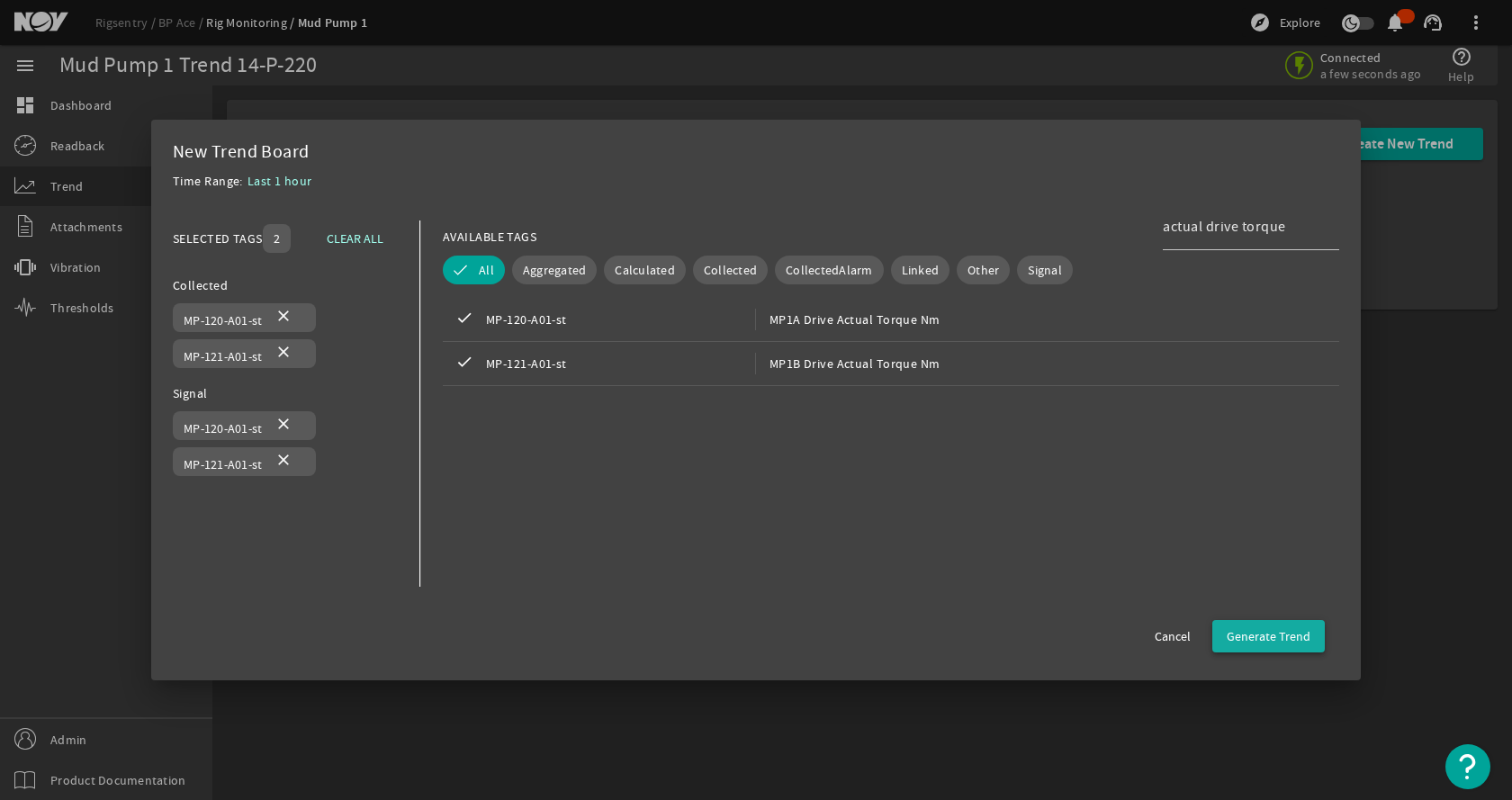
click at [1278, 644] on span "Generate Trend" at bounding box center [1269, 636] width 83 height 18
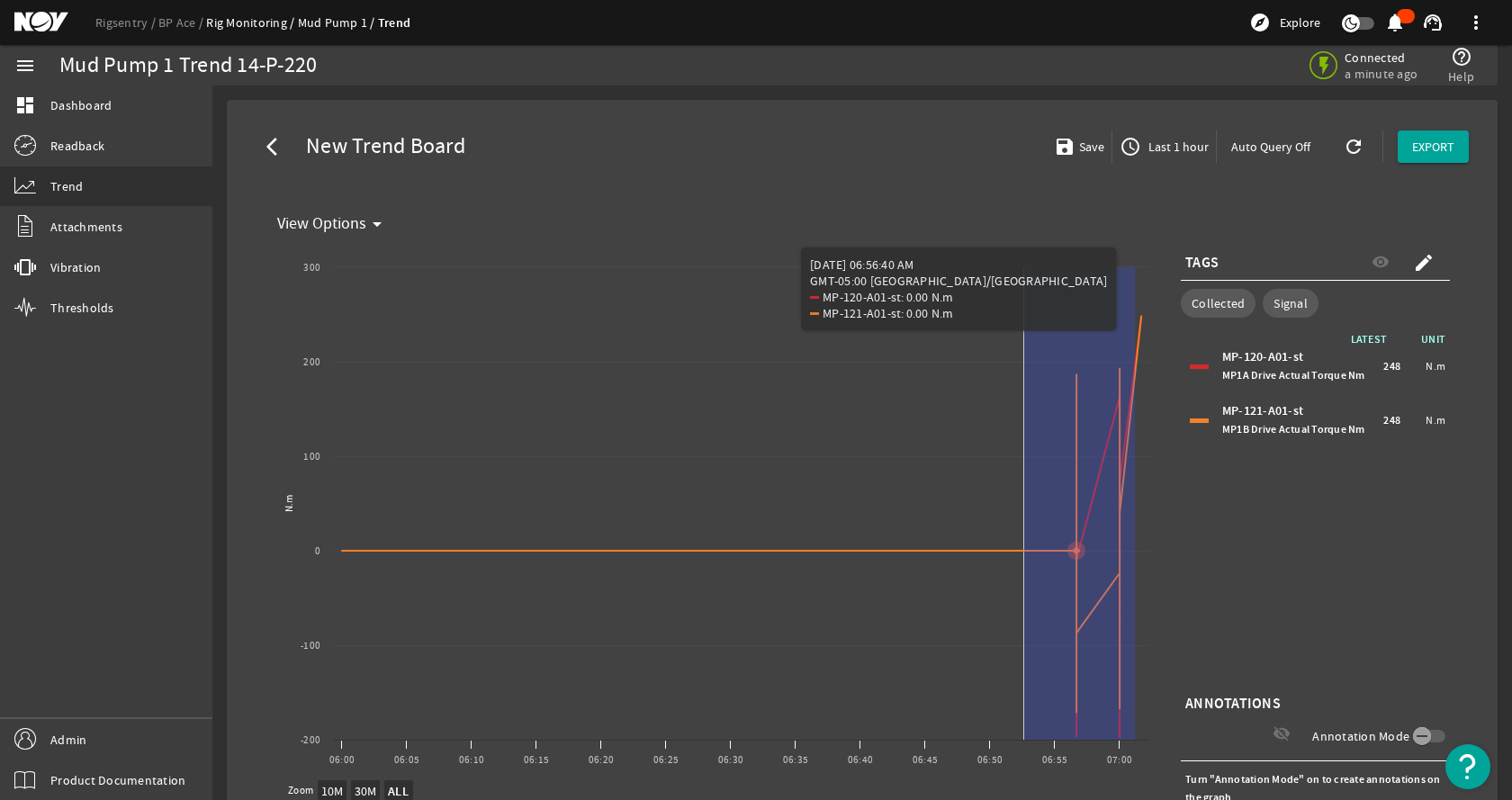
drag, startPoint x: 1136, startPoint y: 476, endPoint x: 1024, endPoint y: 487, distance: 112.5
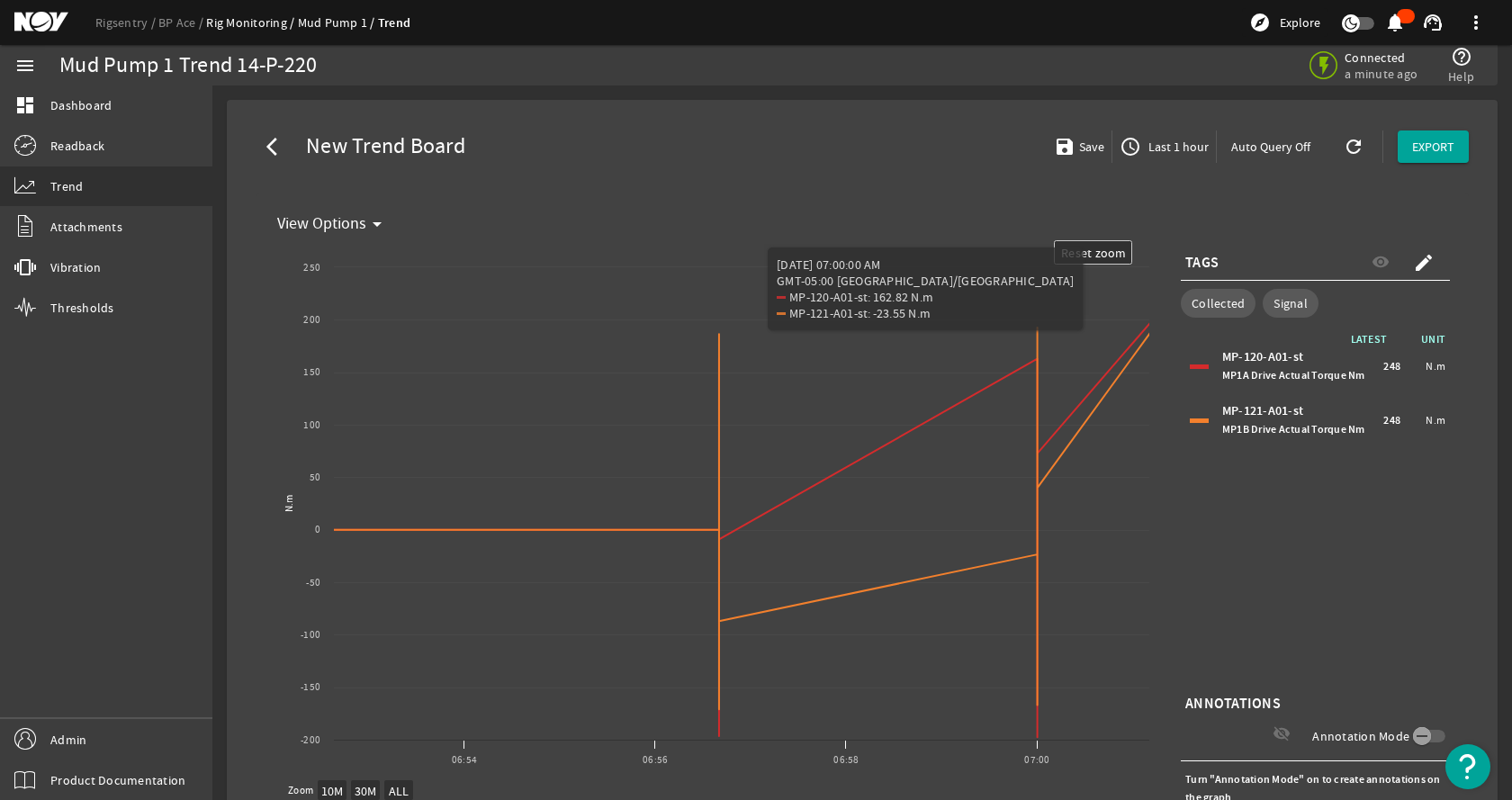
click at [1343, 578] on div "LATEST UNIT MP-120-A01-st MP1A Drive Actual Torque Nm 248 N.m MP-121-A01-st MP1…" at bounding box center [1315, 510] width 269 height 360
click at [1098, 248] on text "Reset zoom" at bounding box center [1094, 252] width 66 height 16
select select "ALL"
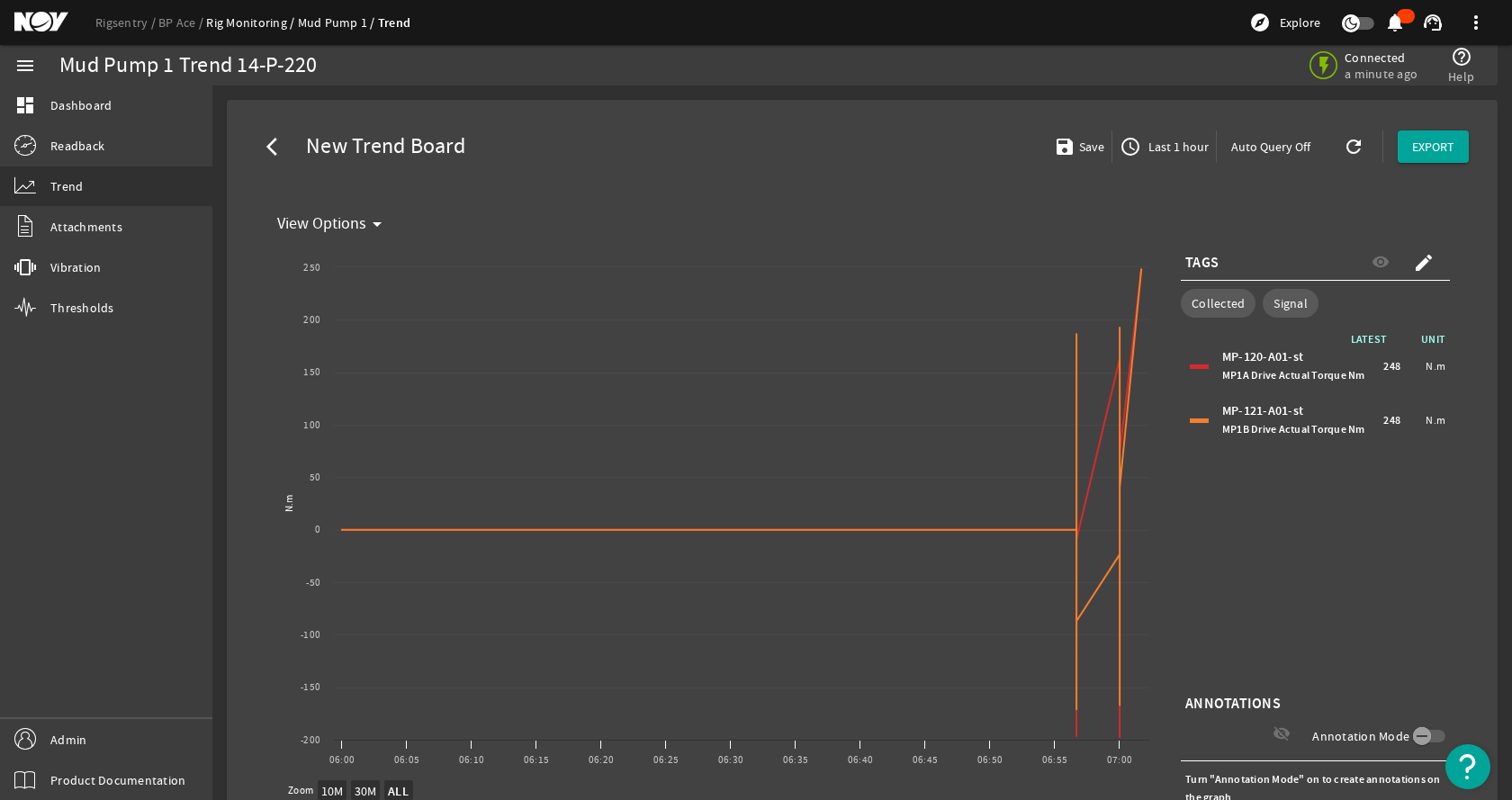
click at [982, 172] on div "arrow_back_ios New Trend Board save Save access_time Last 1 hour Auto Query Off…" at bounding box center [862, 146] width 1242 height 65
click at [1151, 140] on span "Last 1 hour" at bounding box center [1176, 146] width 64 height 18
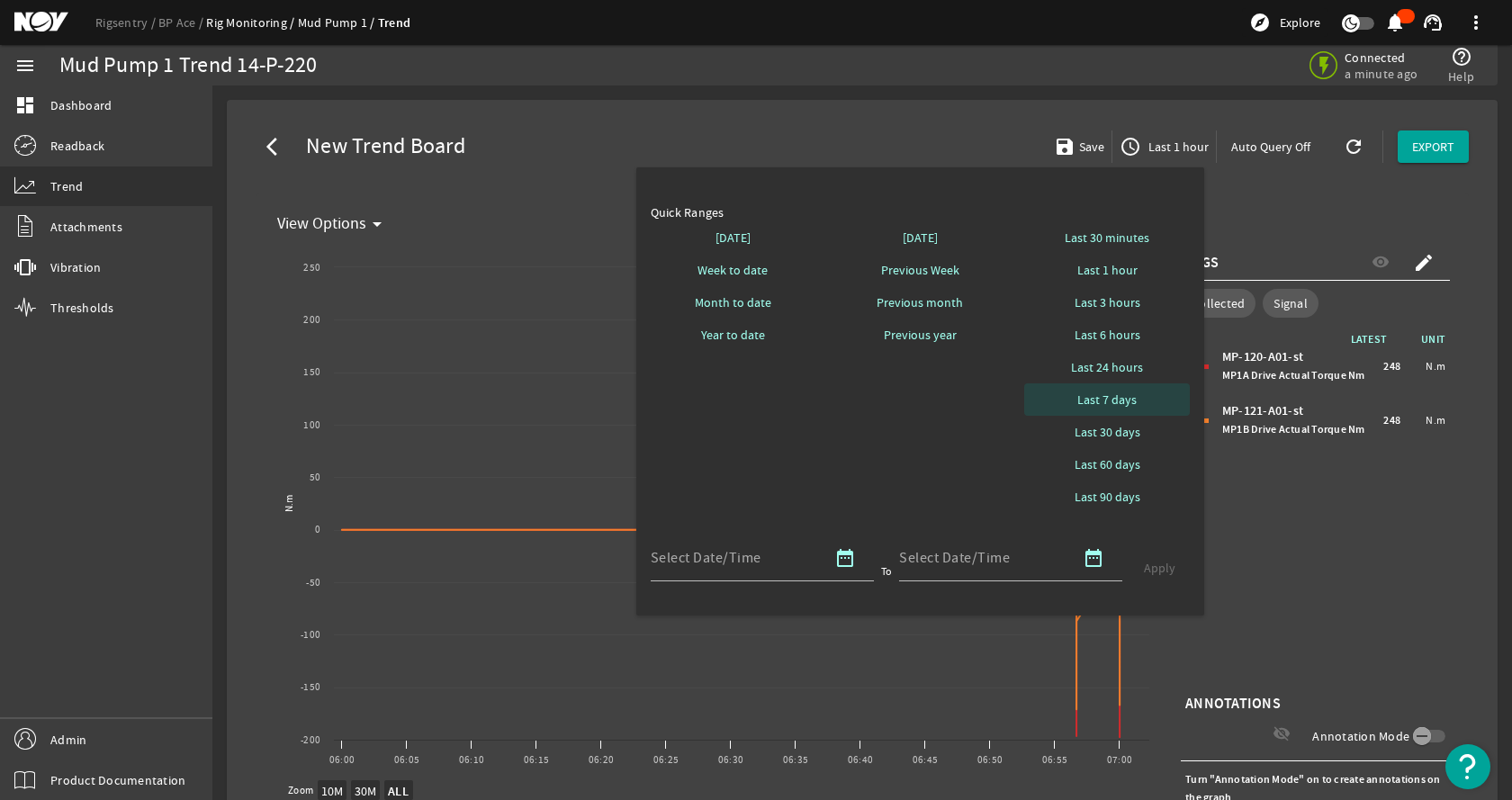
click at [1111, 395] on span "Last 7 days" at bounding box center [1107, 399] width 59 height 18
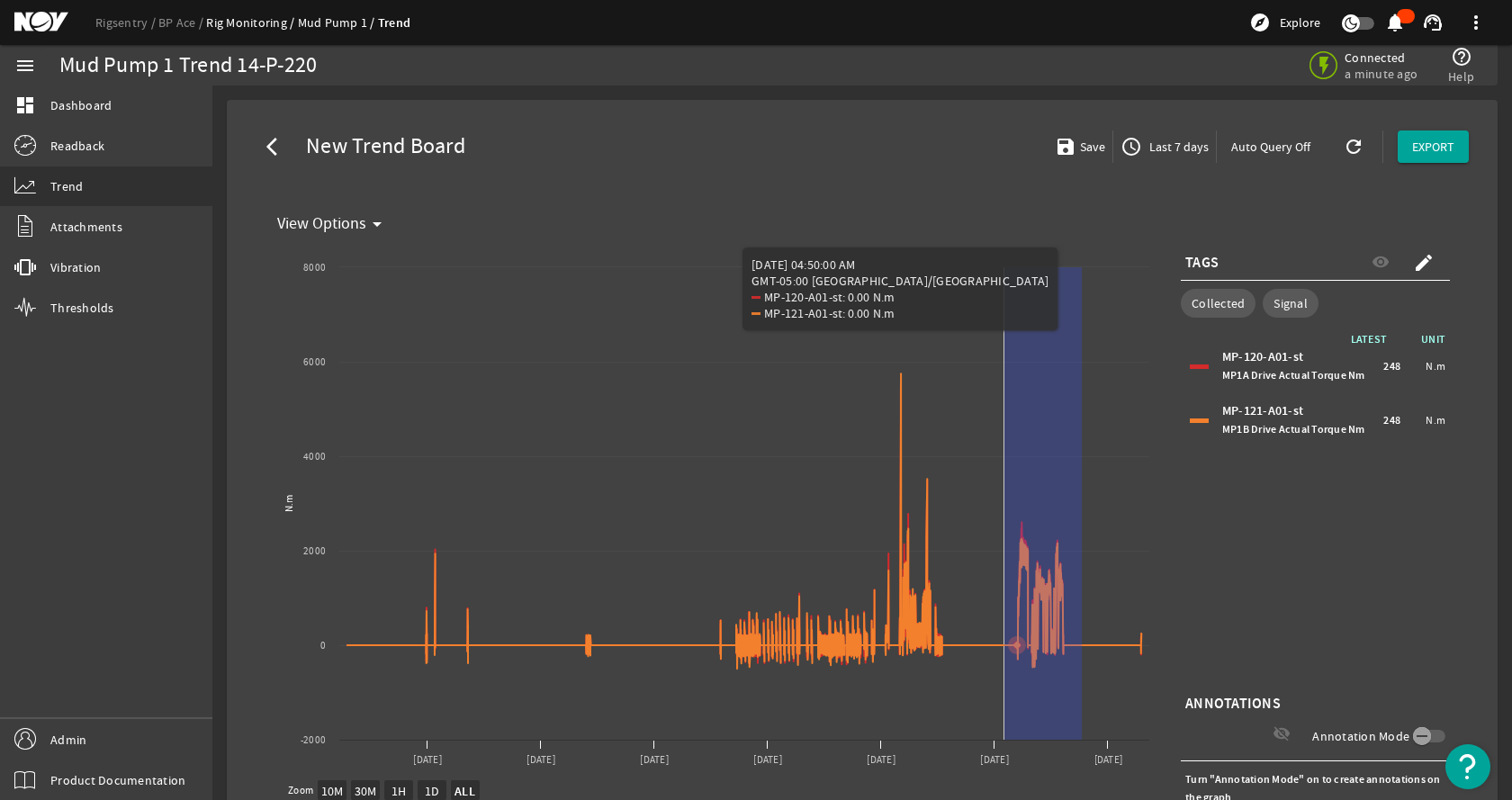
drag, startPoint x: 1082, startPoint y: 592, endPoint x: 1005, endPoint y: 609, distance: 78.9
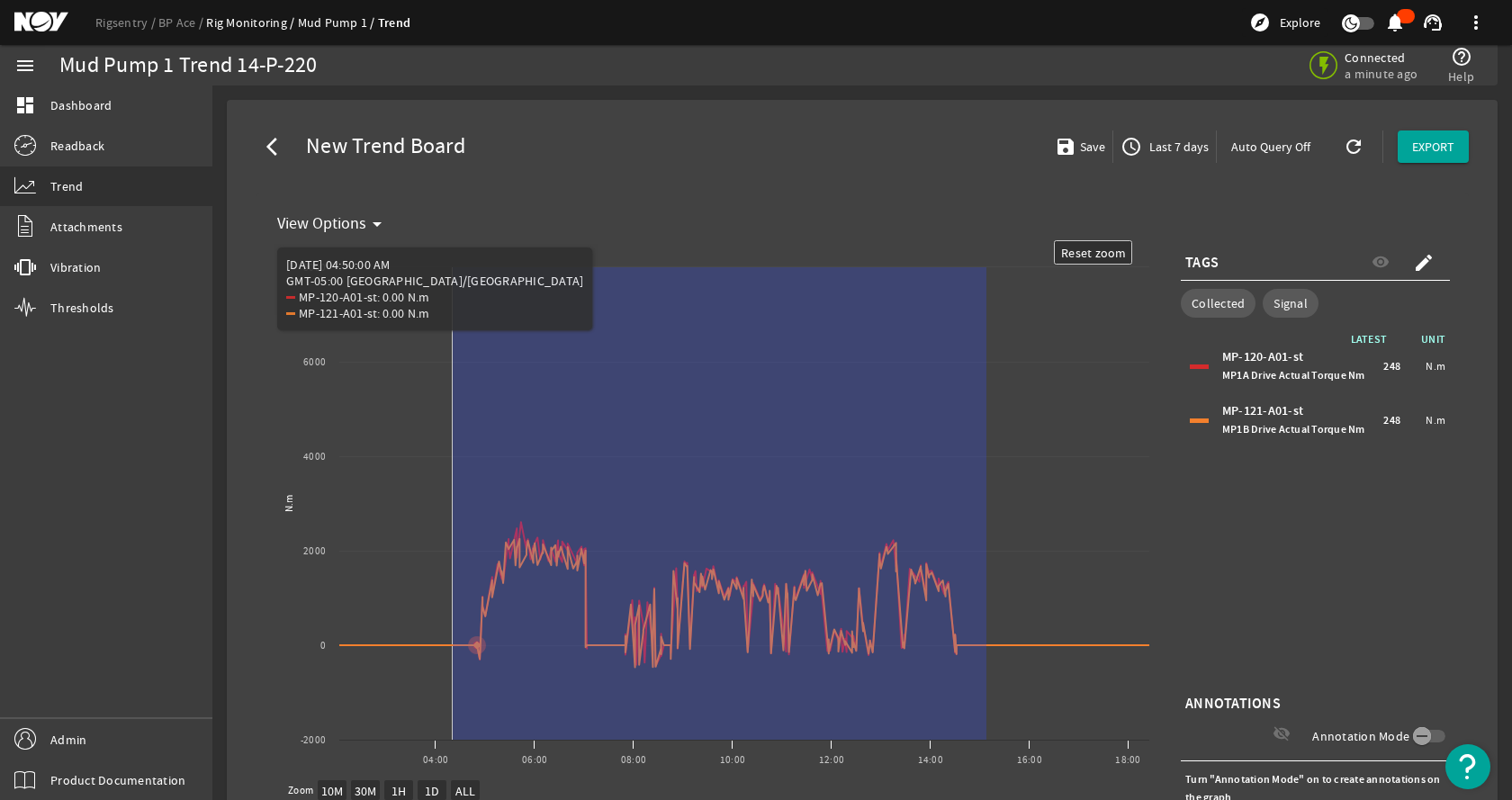
drag, startPoint x: 986, startPoint y: 616, endPoint x: 452, endPoint y: 616, distance: 534.0
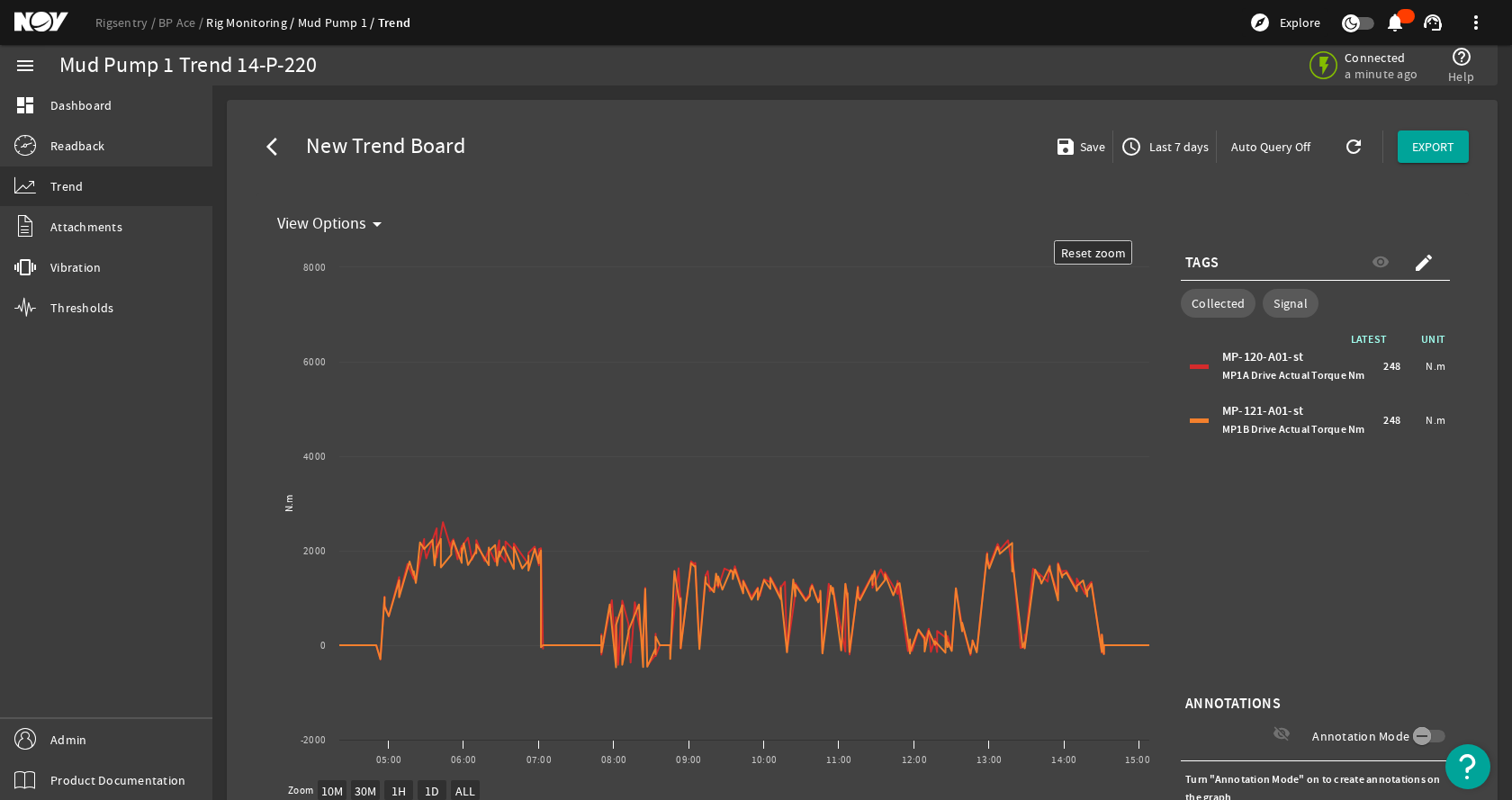
click at [1491, 502] on rigsentry-mat-card "arrow_back_ios New Trend Board save Save access_time Last 7 days Auto Query Off…" at bounding box center [862, 515] width 1300 height 860
click at [789, 114] on div "arrow_back_ios New Trend Board save Save access_time Last 7 days Auto Query Off…" at bounding box center [862, 146] width 1242 height 65
click at [1065, 207] on mat-card "View Options arrow_drop_down Created with Highcharts 11.1.0 Reset zoom level 1:…" at bounding box center [862, 548] width 1213 height 709
click at [1113, 254] on text "Reset zoom" at bounding box center [1094, 252] width 66 height 16
select select "ALL"
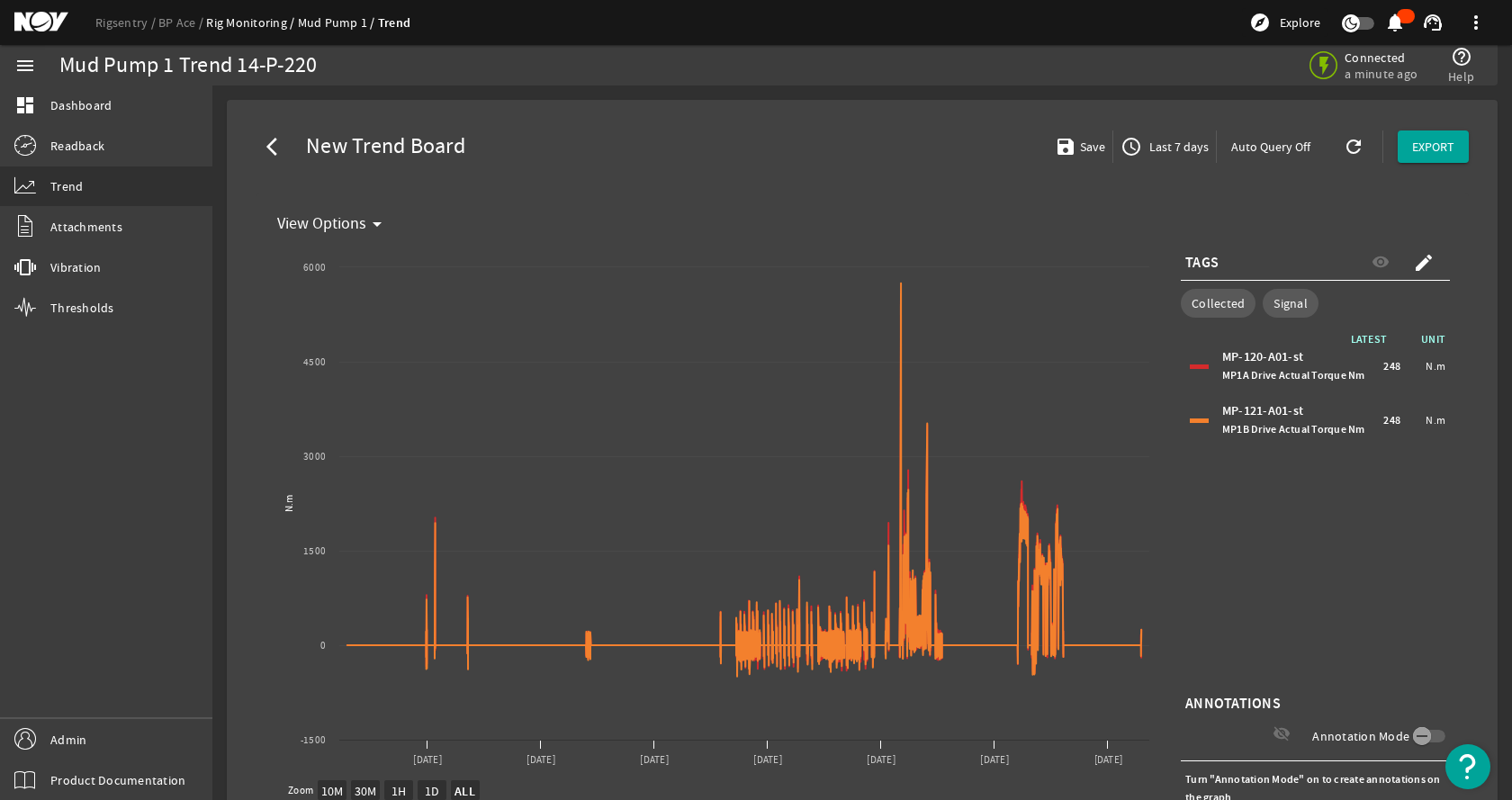
click at [890, 193] on div "arrow_back_ios New Trend Board save Save access_time Last 7 days Auto Query Off…" at bounding box center [862, 508] width 1242 height 789
click at [642, 139] on div "arrow_back_ios New Trend Board save Save access_time Last 7 days Auto Query Off…" at bounding box center [862, 146] width 1242 height 65
click at [271, 147] on mat-icon "arrow_back_ios" at bounding box center [276, 146] width 21 height 21
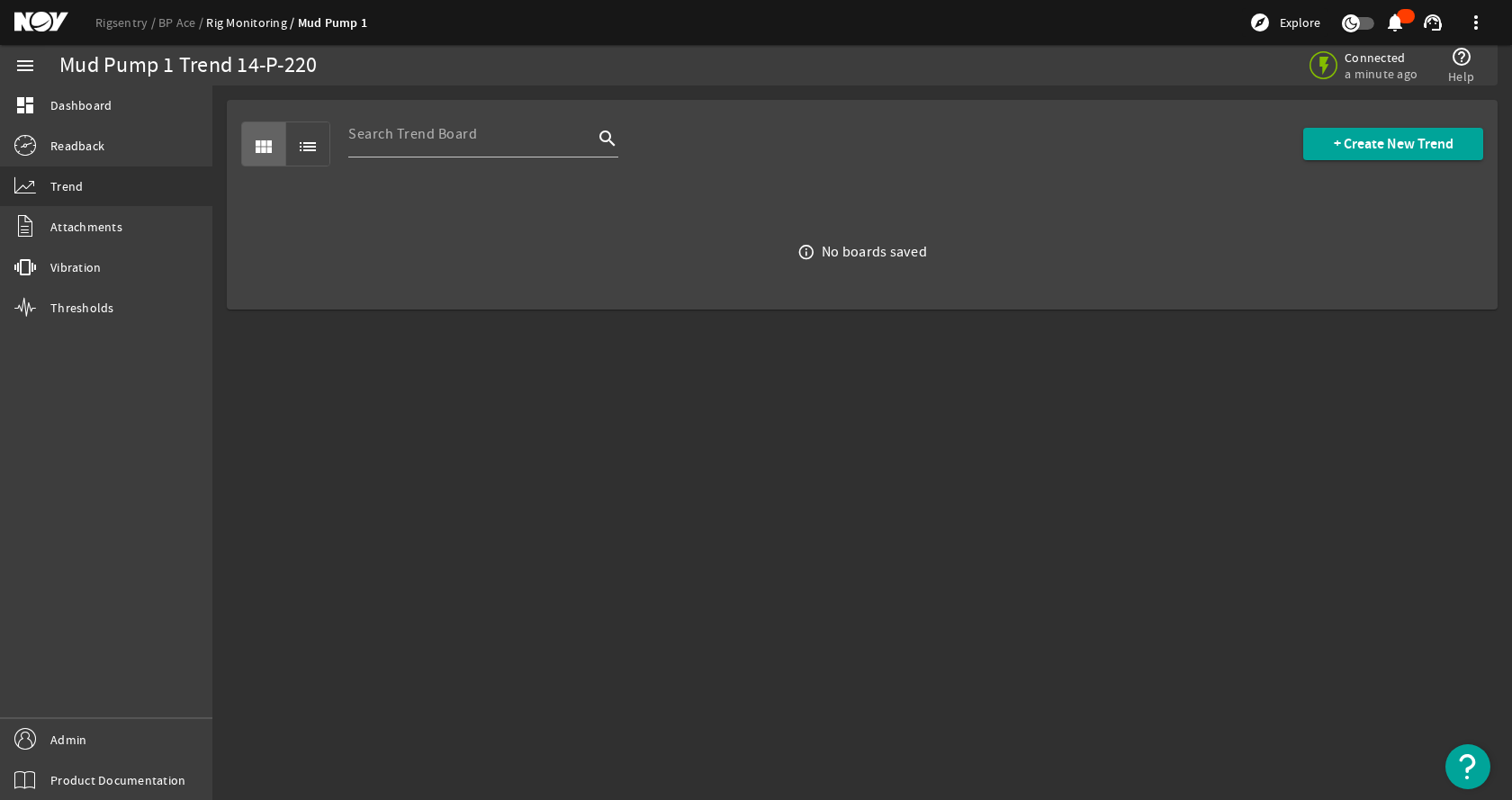
click at [426, 459] on mat-sidenav-content "Mud Pump 1 Trend 14-P-220 Connected a minute ago help_outline Help view_module …" at bounding box center [862, 442] width 1300 height 715
click at [774, 489] on mat-sidenav-content "Mud Pump 1 Trend 14-P-220 Connected a minute ago help_outline Help view_module …" at bounding box center [862, 442] width 1300 height 715
click at [1389, 147] on span "+ Create New Trend" at bounding box center [1393, 144] width 120 height 18
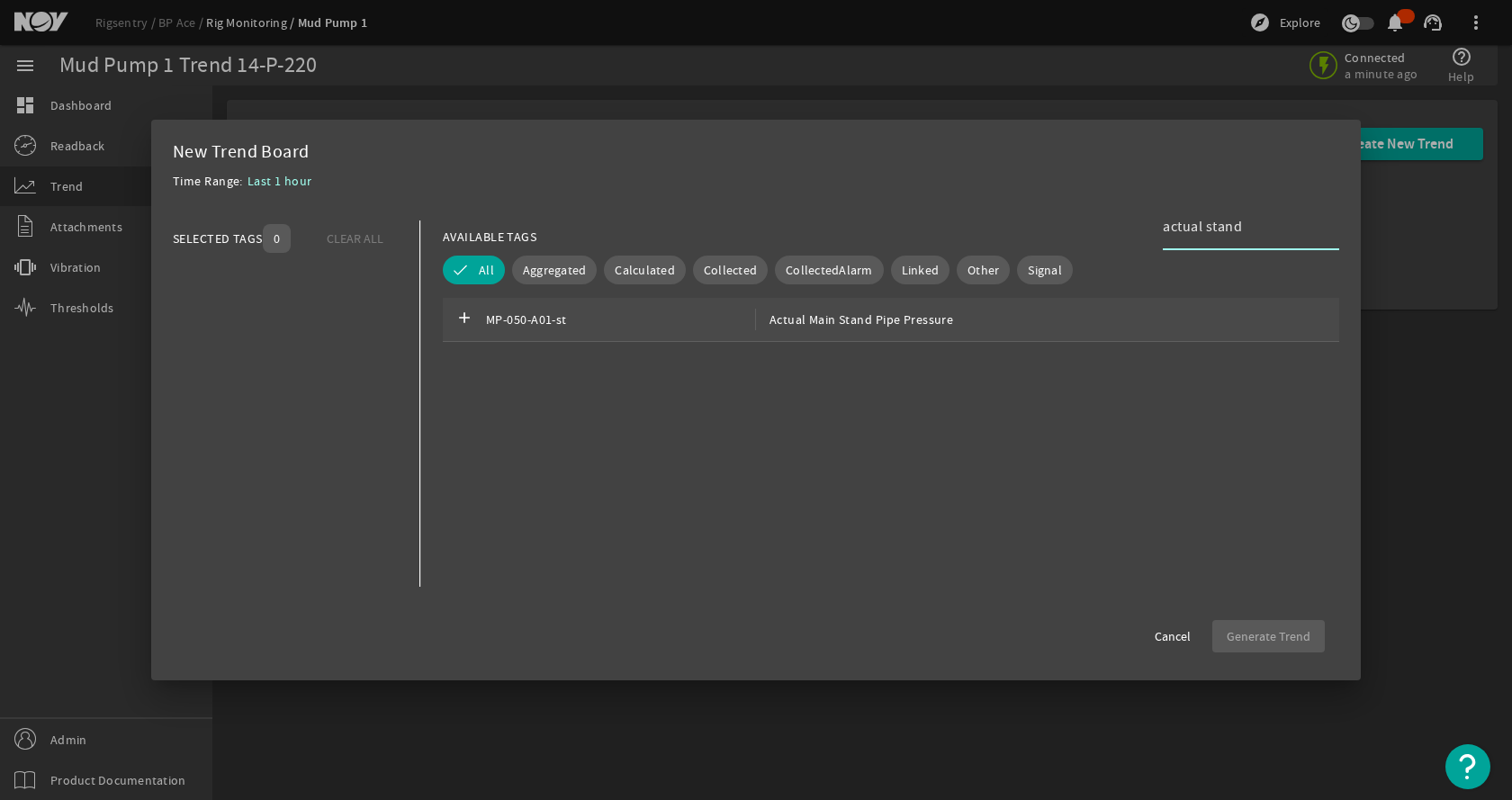
click at [845, 304] on div "add MP-050-A01-st Actual Main Stand Pipe Pressure" at bounding box center [891, 320] width 896 height 44
drag, startPoint x: 1254, startPoint y: 229, endPoint x: 1065, endPoint y: 240, distance: 189.3
click at [1065, 240] on div "AVAILABLE TAGS actual stand" at bounding box center [891, 236] width 896 height 32
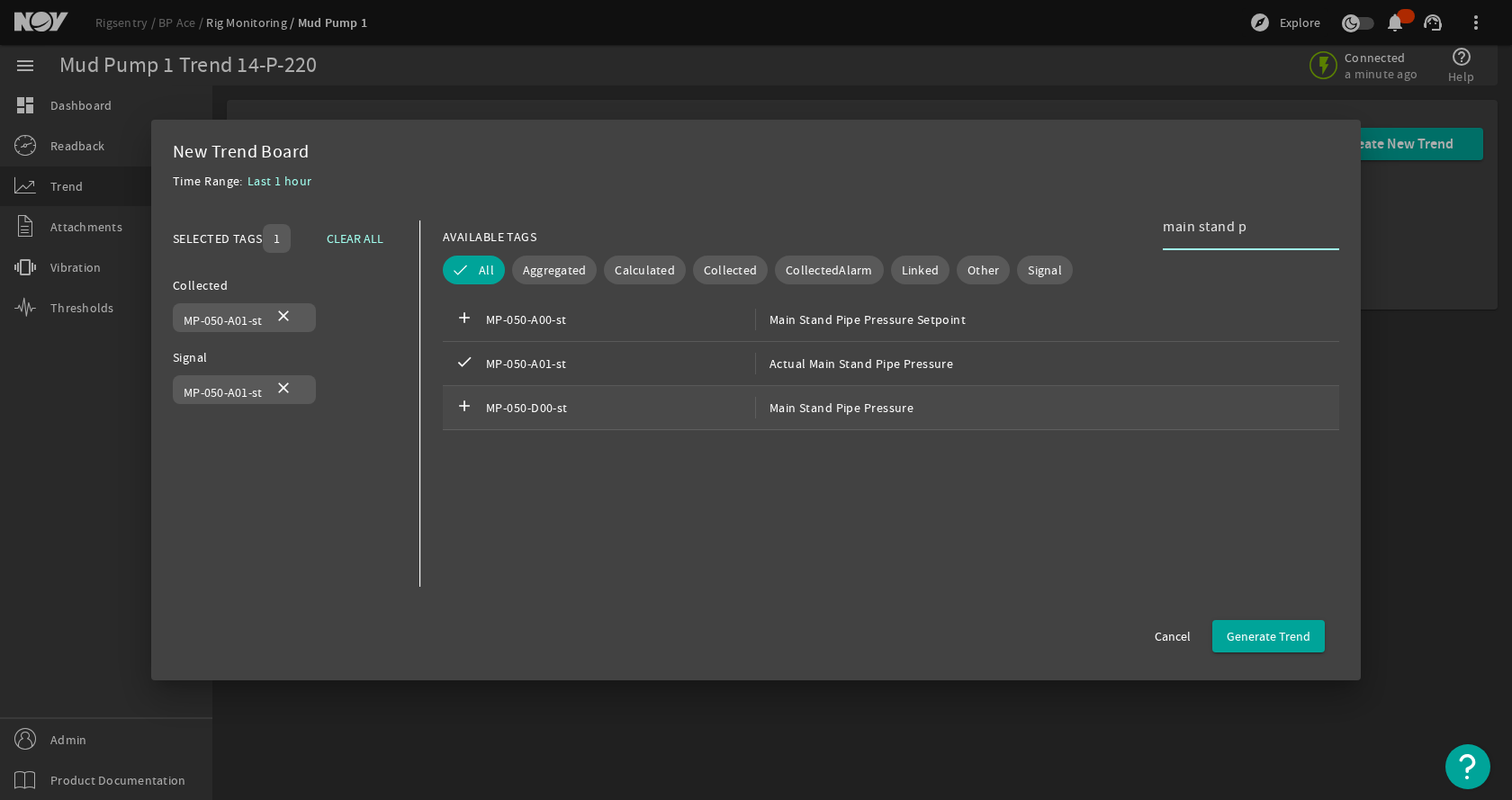
type input "main stand p"
click at [742, 409] on span "MP-050-D00-st" at bounding box center [620, 407] width 269 height 21
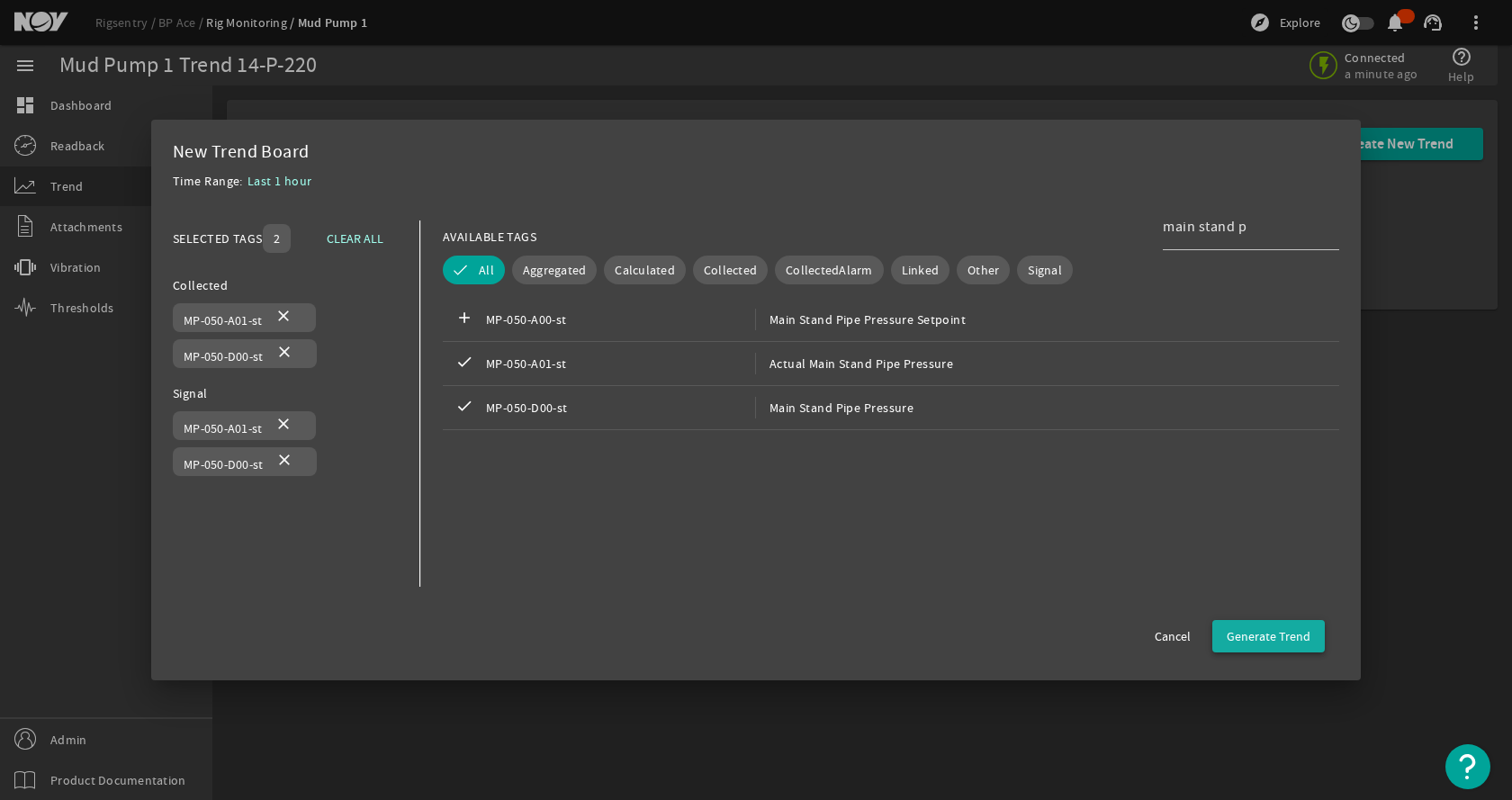
click at [1281, 631] on span "Generate Trend" at bounding box center [1269, 636] width 83 height 18
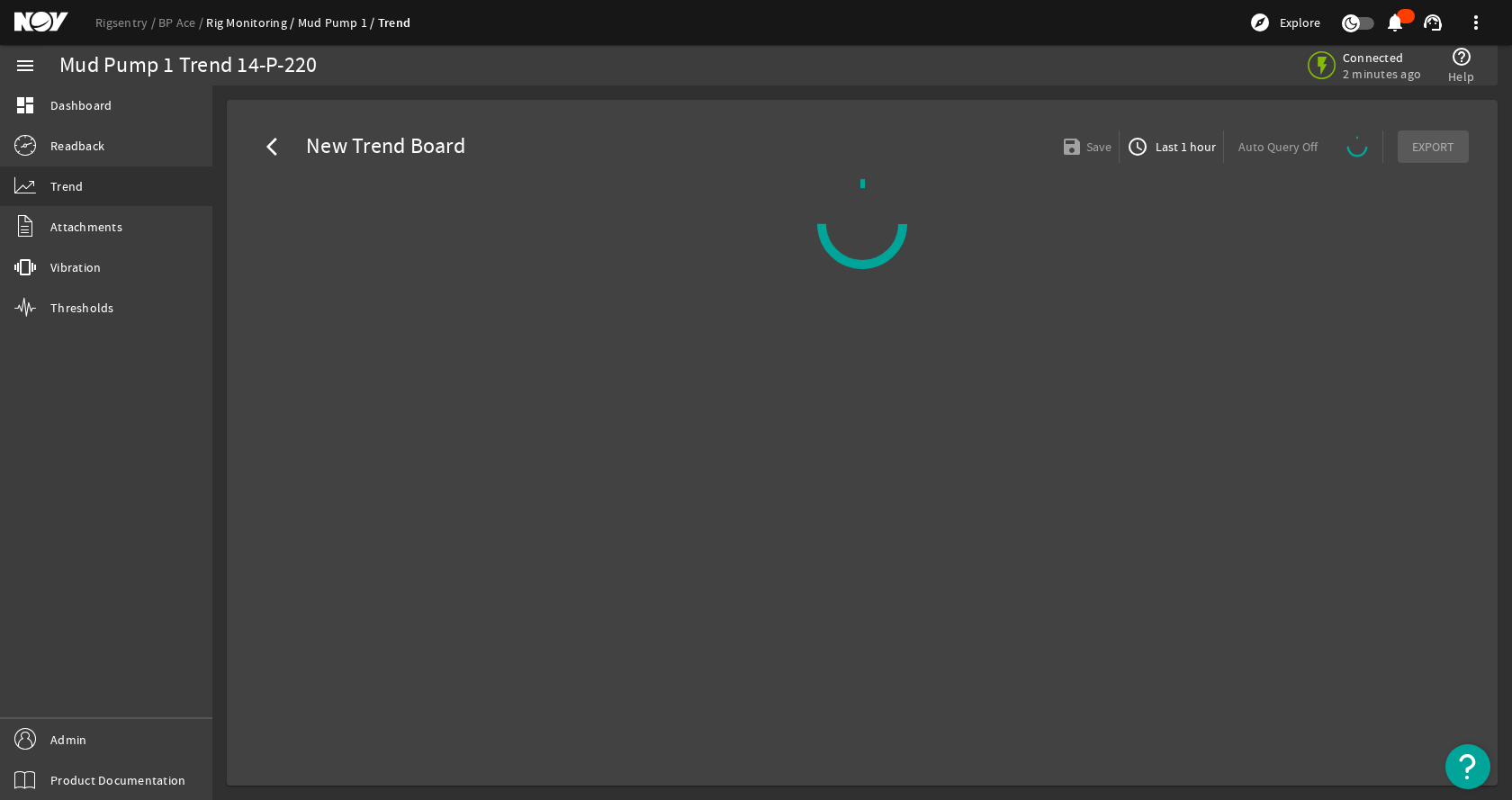
select select "ALL"
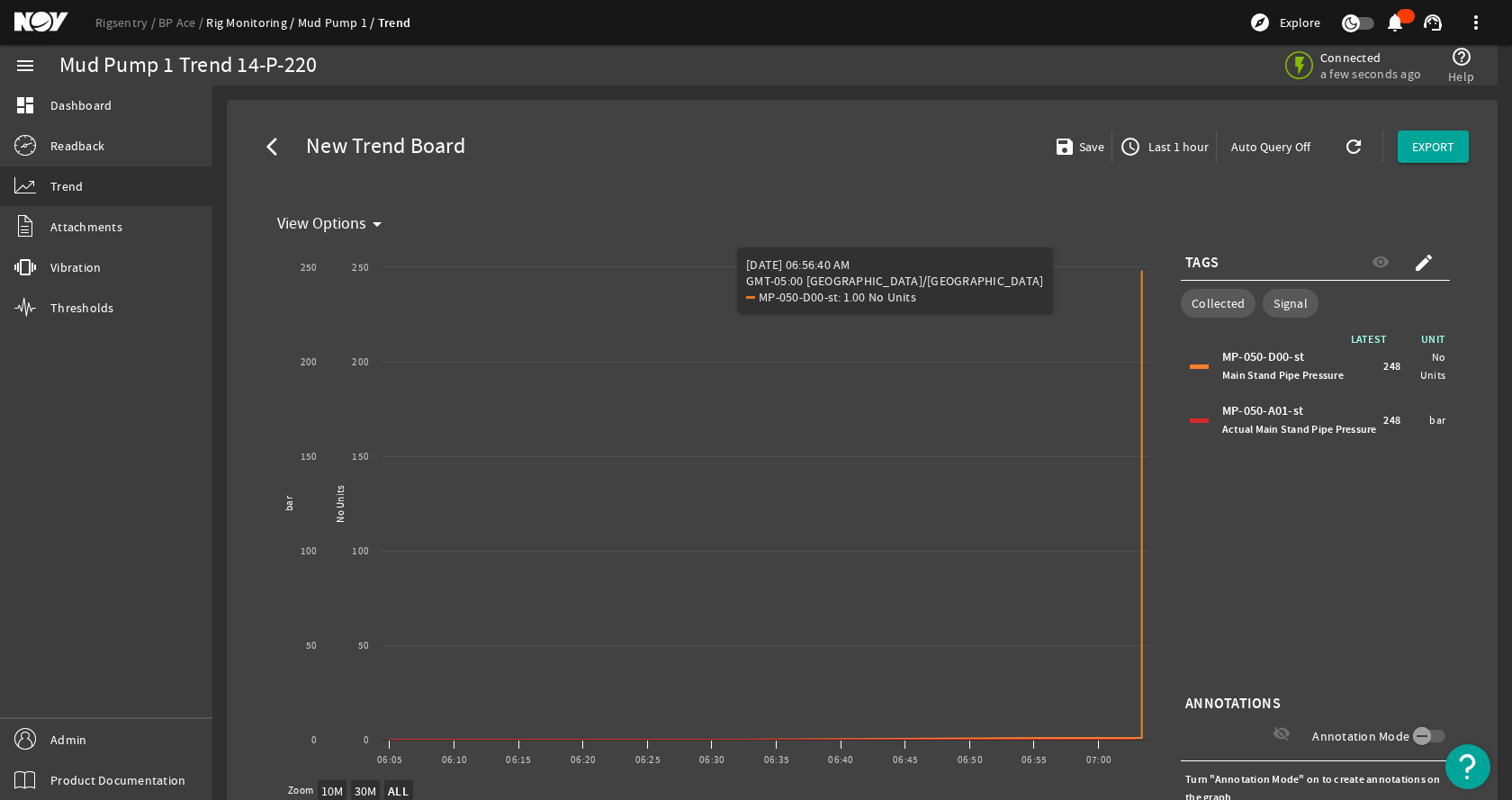
click at [846, 141] on div "arrow_back_ios New Trend Board save Save access_time Last 1 hour Auto Query Off…" at bounding box center [862, 146] width 1242 height 65
click at [1181, 138] on span "Last 1 hour" at bounding box center [1176, 146] width 64 height 18
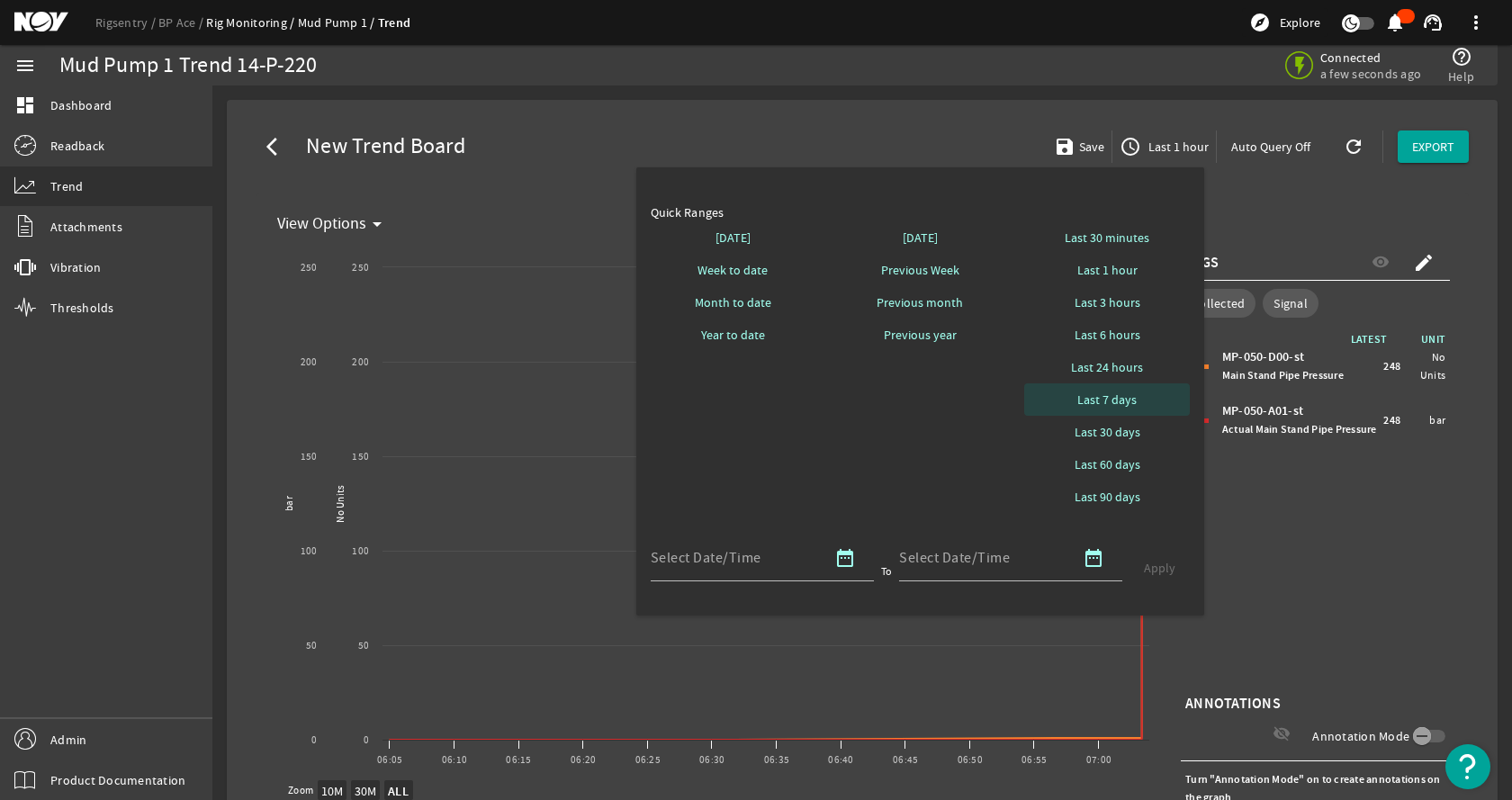
click at [1102, 404] on span "Last 7 days" at bounding box center [1107, 399] width 59 height 18
select select "10M"
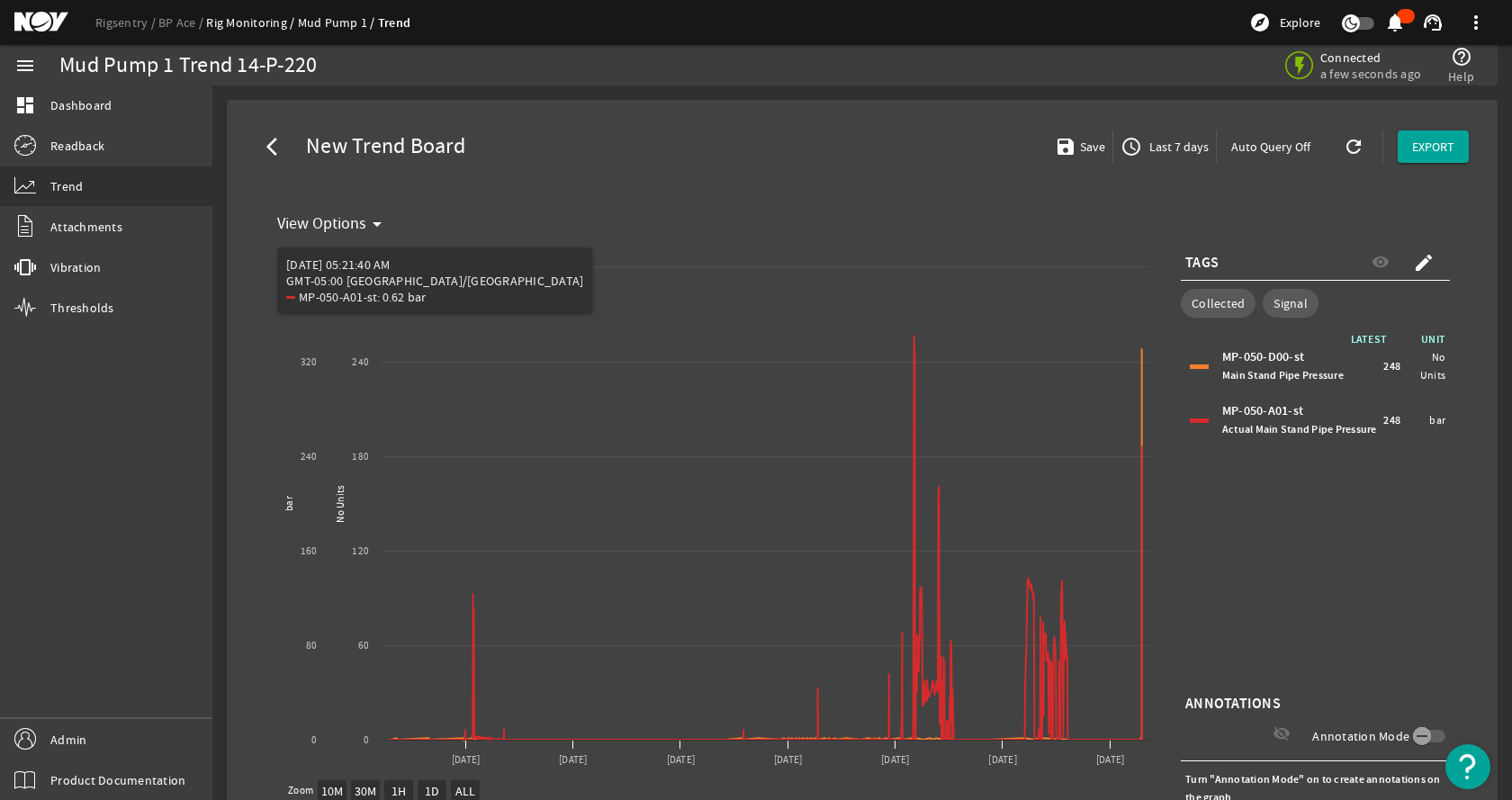
click at [797, 160] on div "arrow_back_ios New Trend Board save Save access_time Last 7 days Auto Query Off…" at bounding box center [862, 146] width 1242 height 65
click at [85, 444] on div "menu dashboard Dashboard Readback Trend Attachments vibration Vibration Thresho…" at bounding box center [106, 423] width 212 height 756
